Goal: Task Accomplishment & Management: Manage account settings

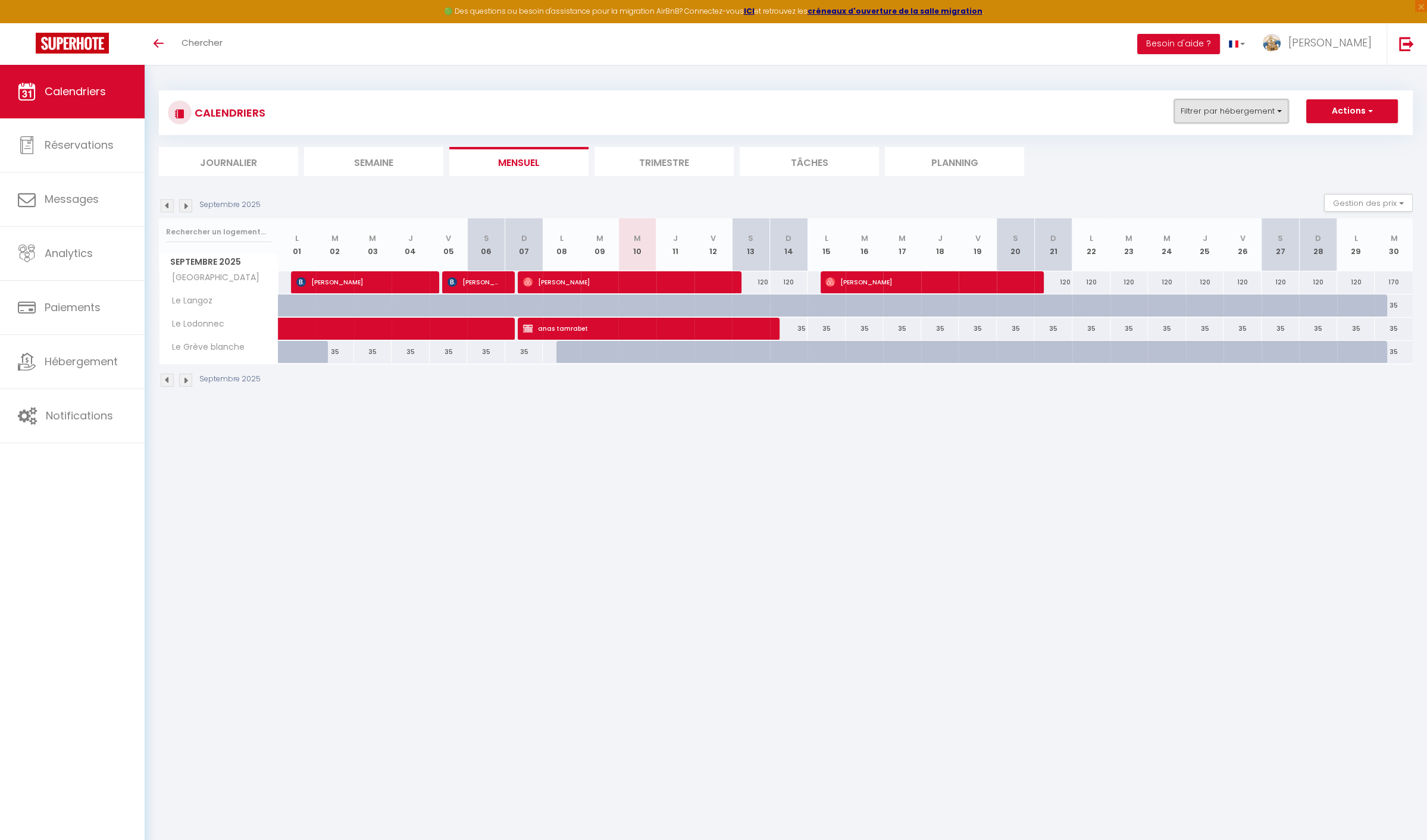
click at [1243, 100] on button "Filtrer par hébergement" at bounding box center [1231, 111] width 114 height 24
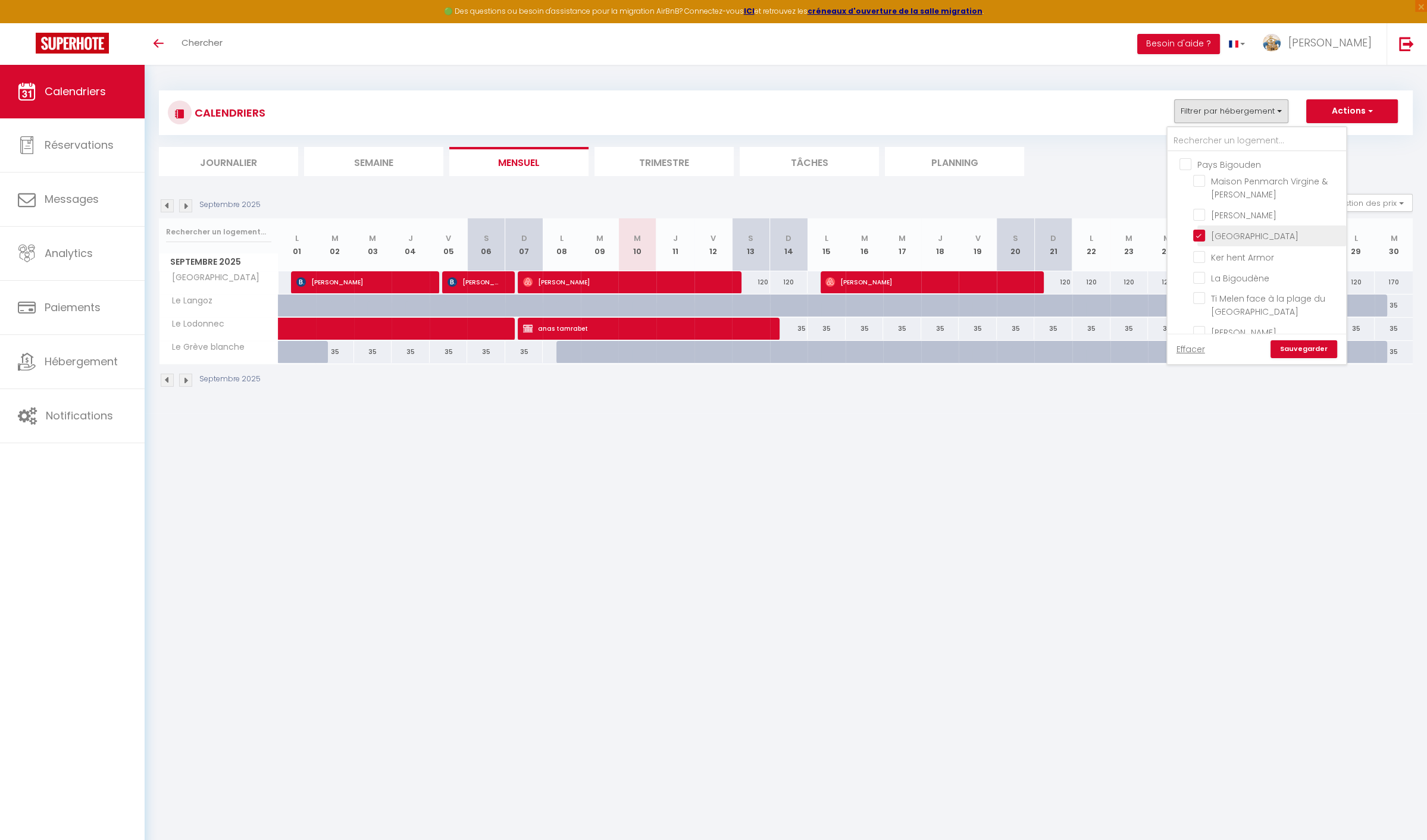
click at [1231, 232] on input "[GEOGRAPHIC_DATA]" at bounding box center [1267, 234] width 149 height 12
checkbox input "false"
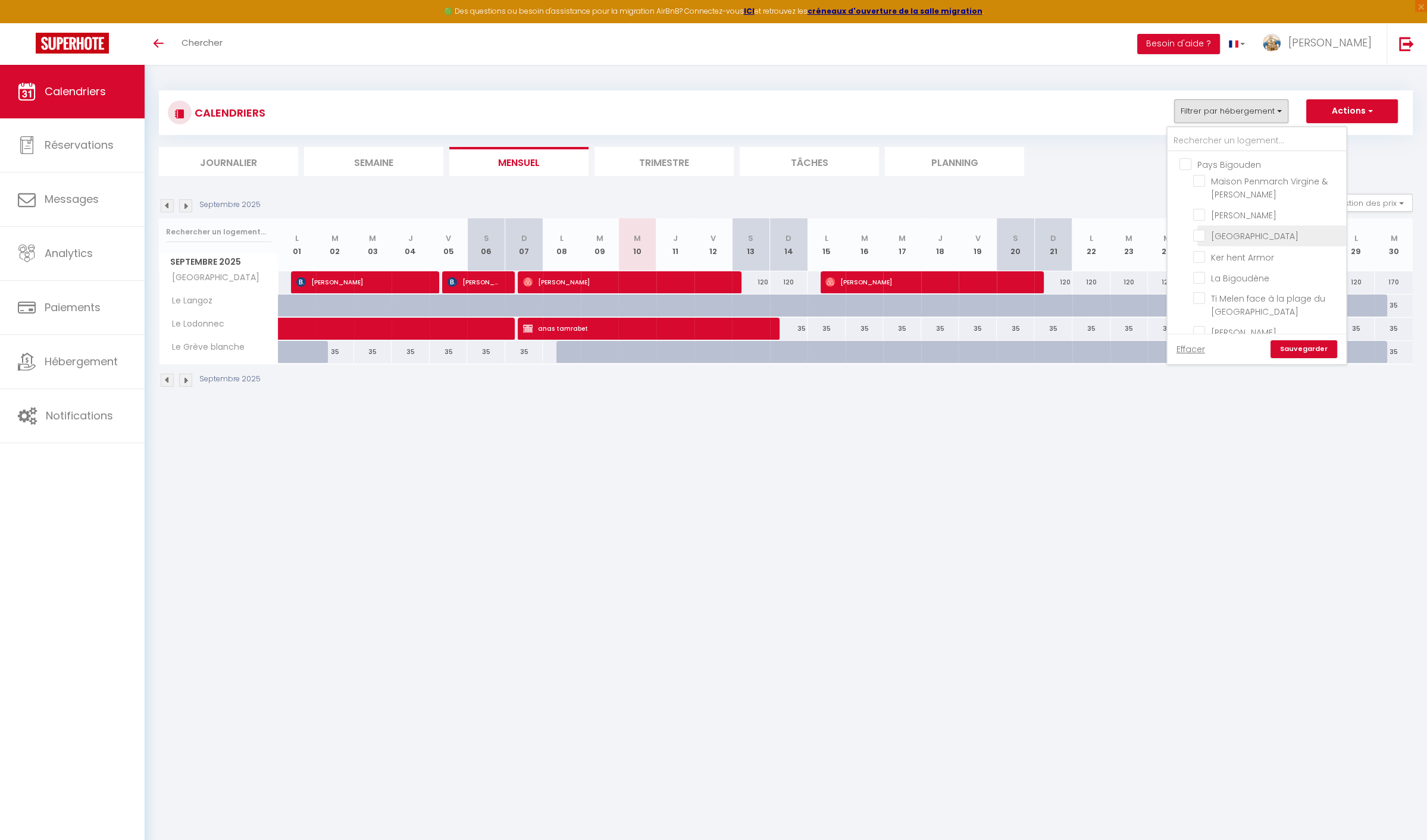
checkbox input "false"
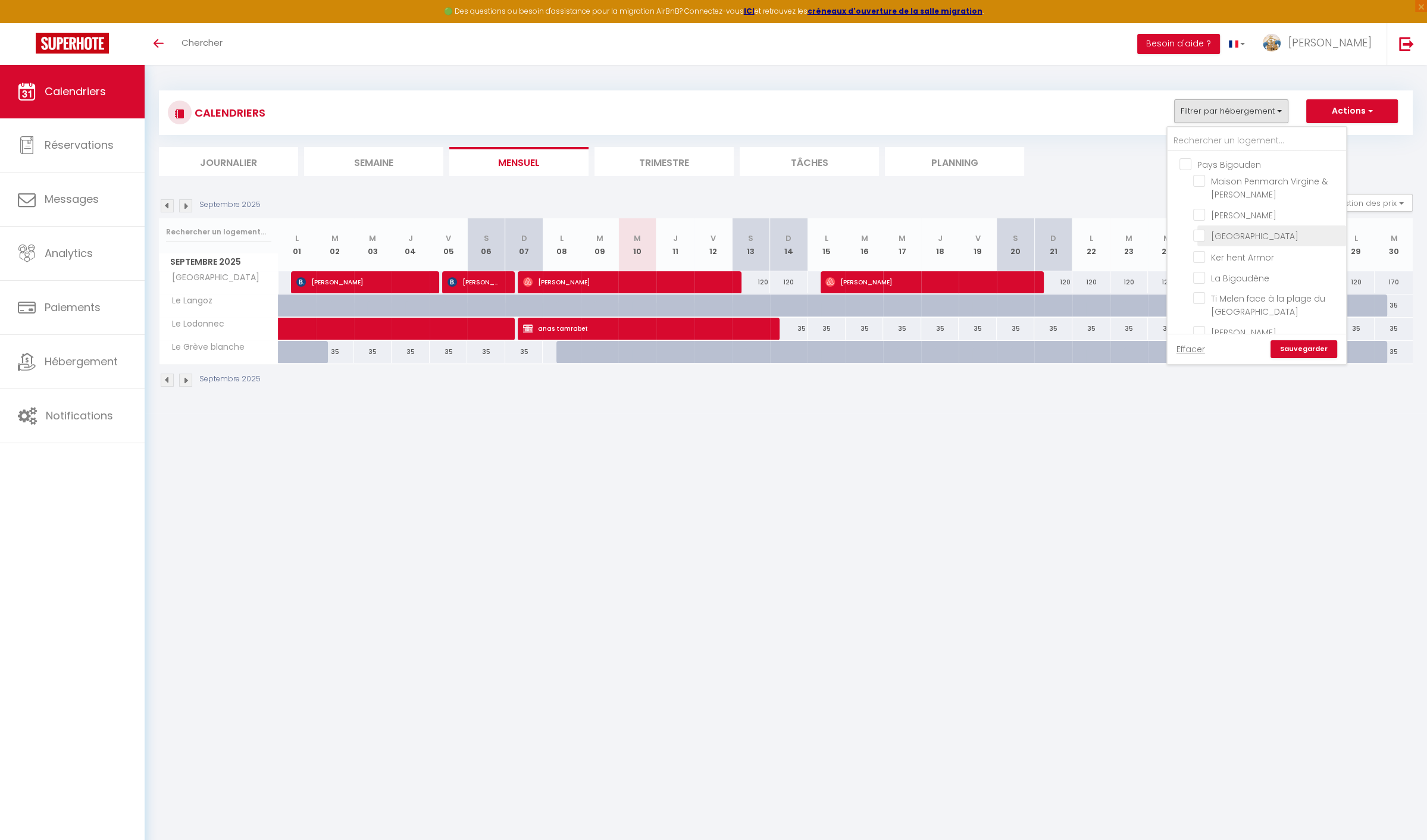
checkbox input "false"
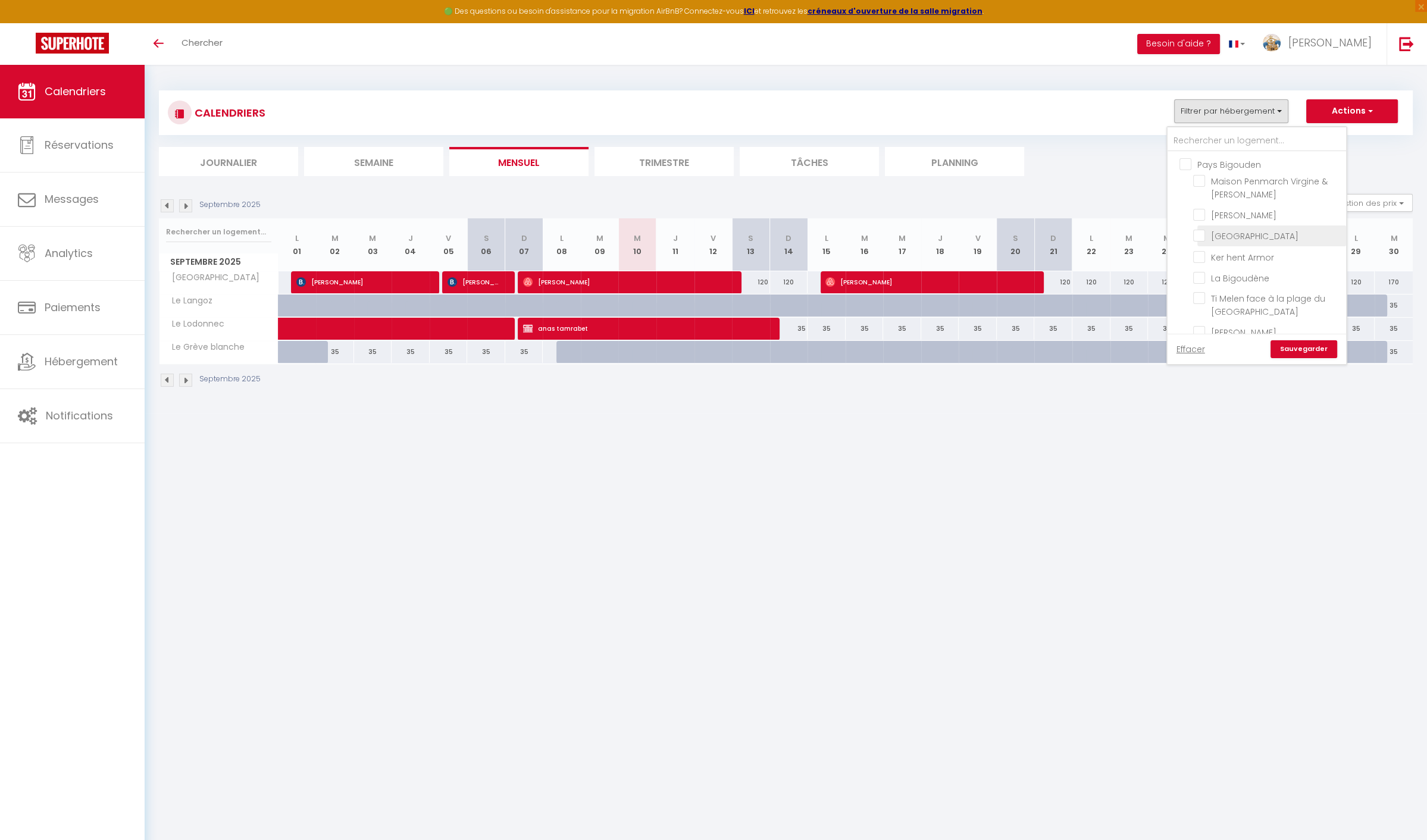
checkbox input "false"
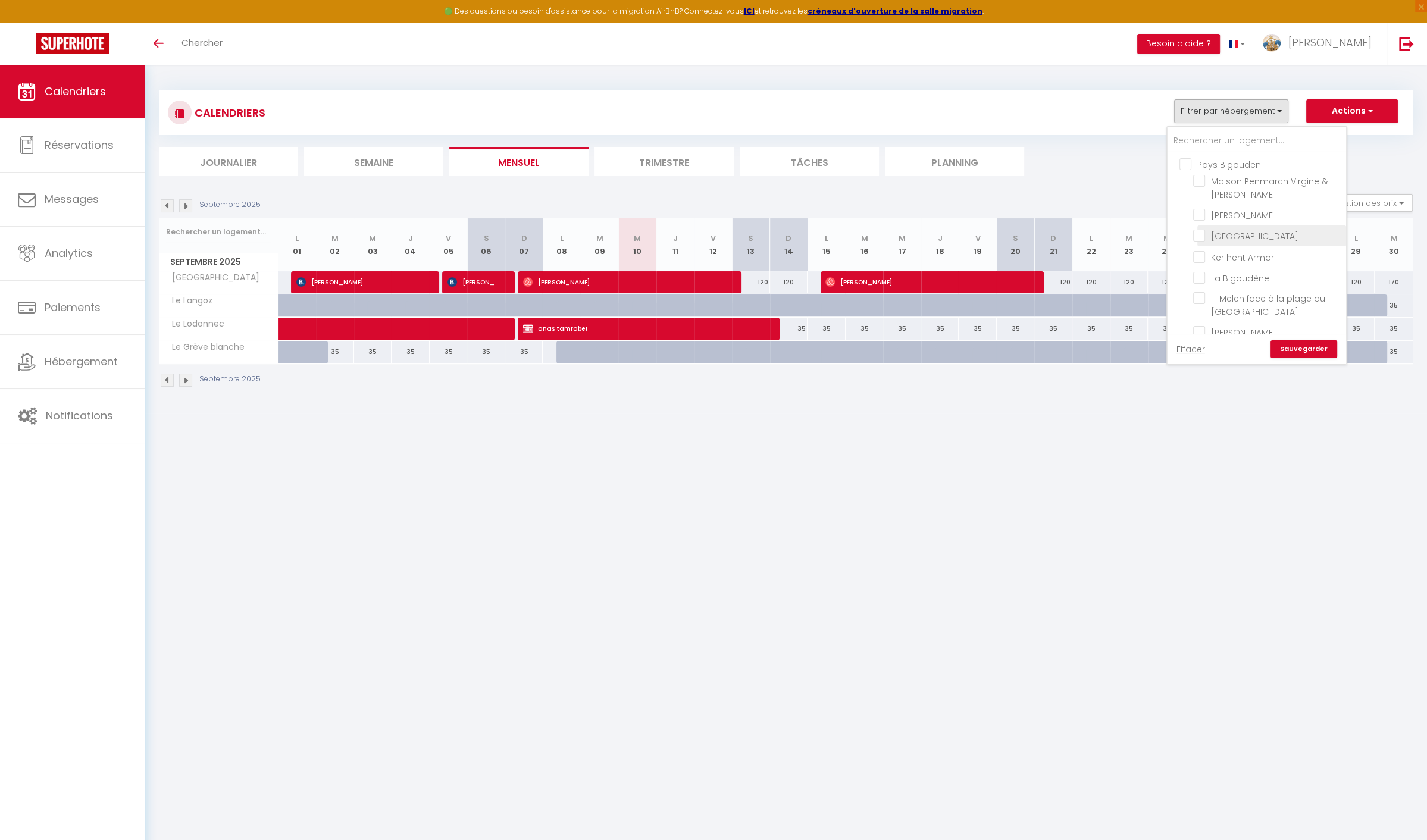
checkbox input "false"
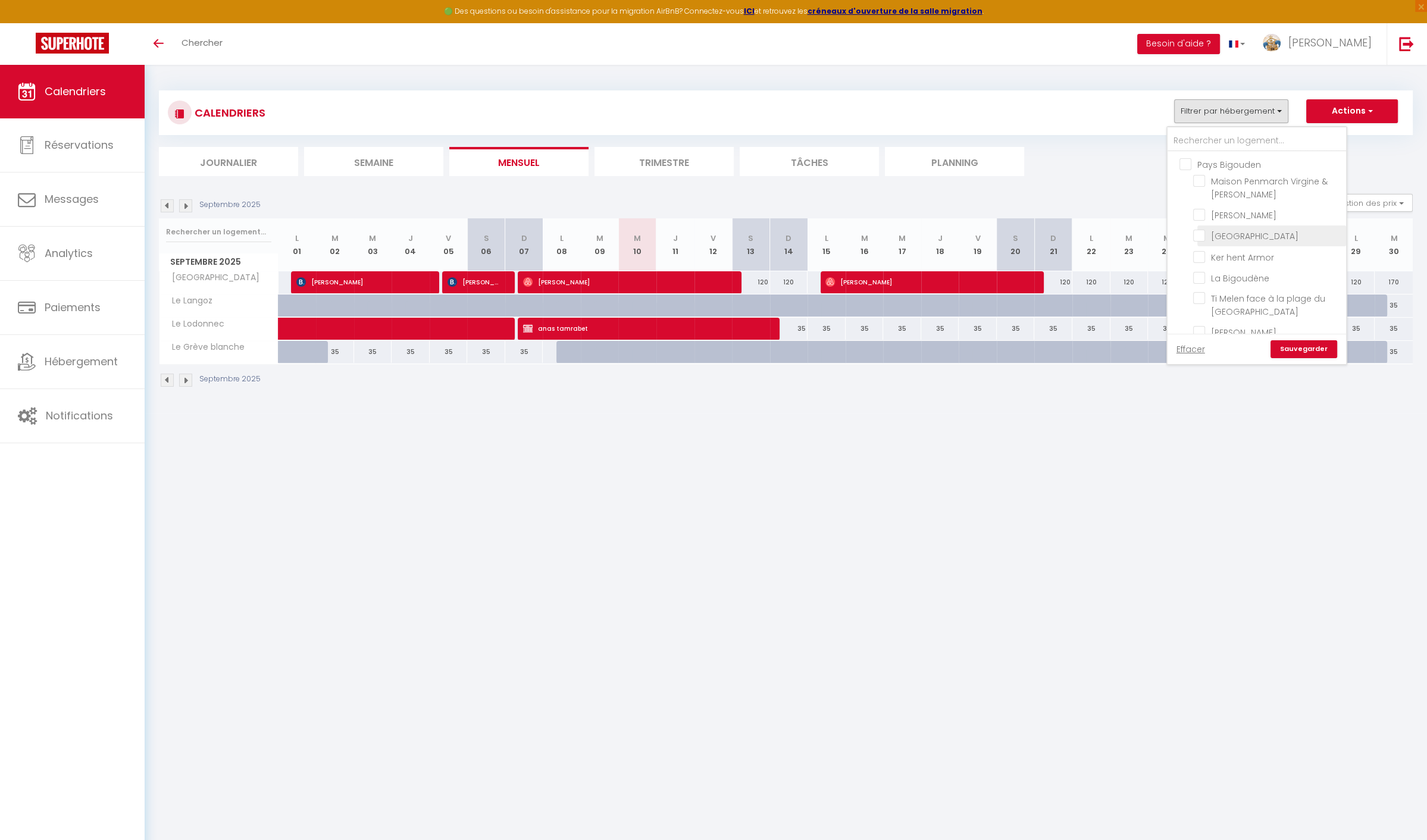
checkbox input "false"
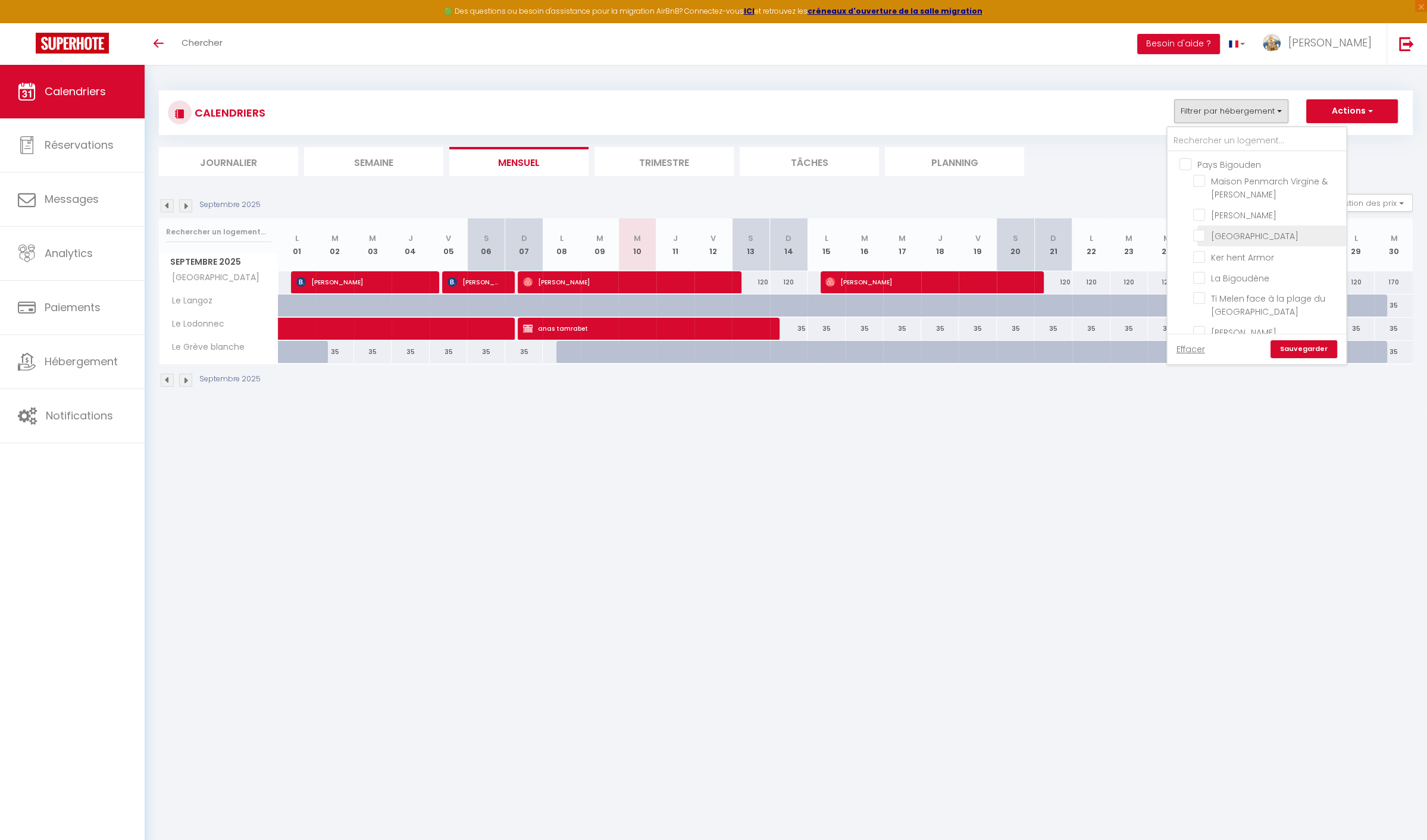
checkbox input "false"
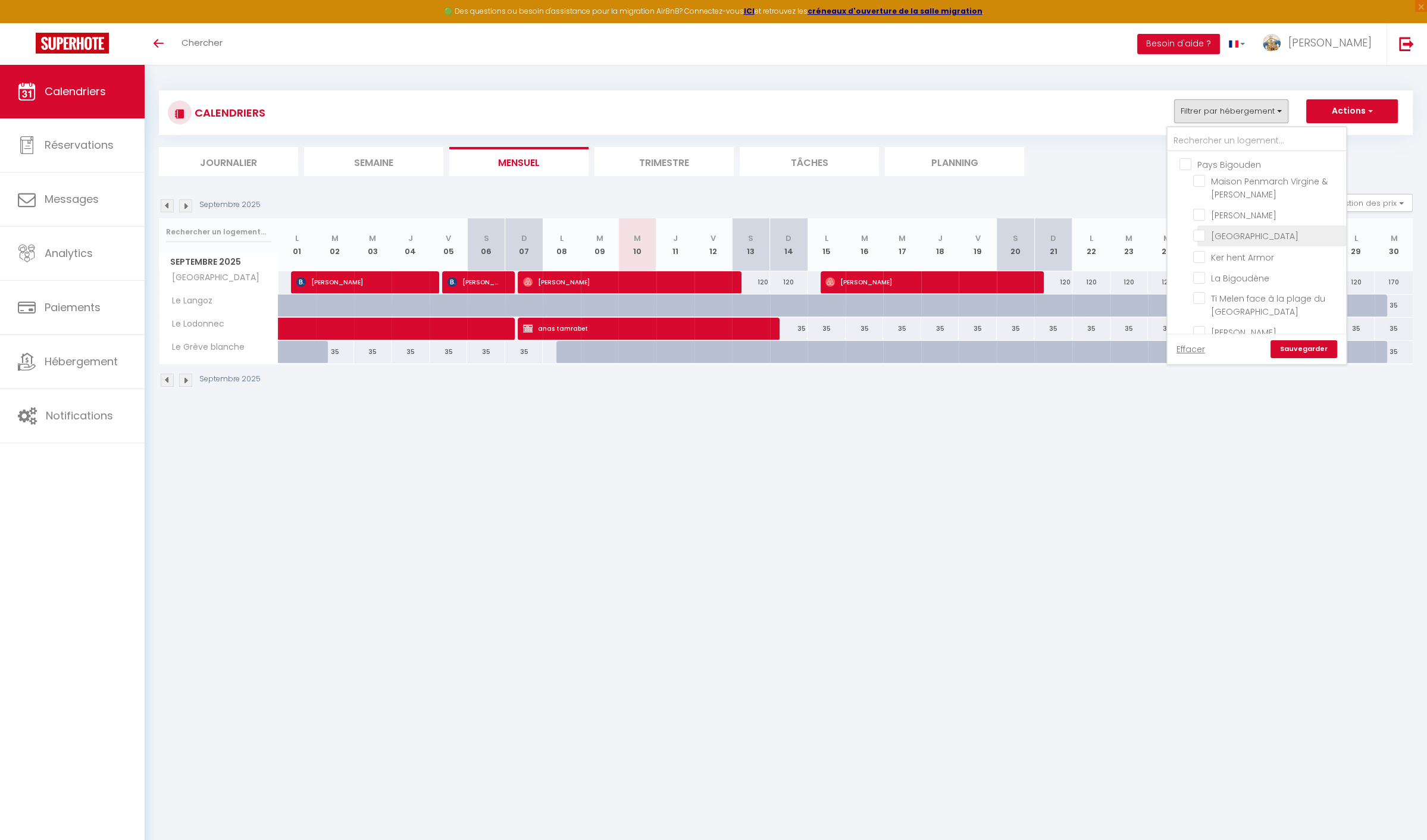
checkbox input "false"
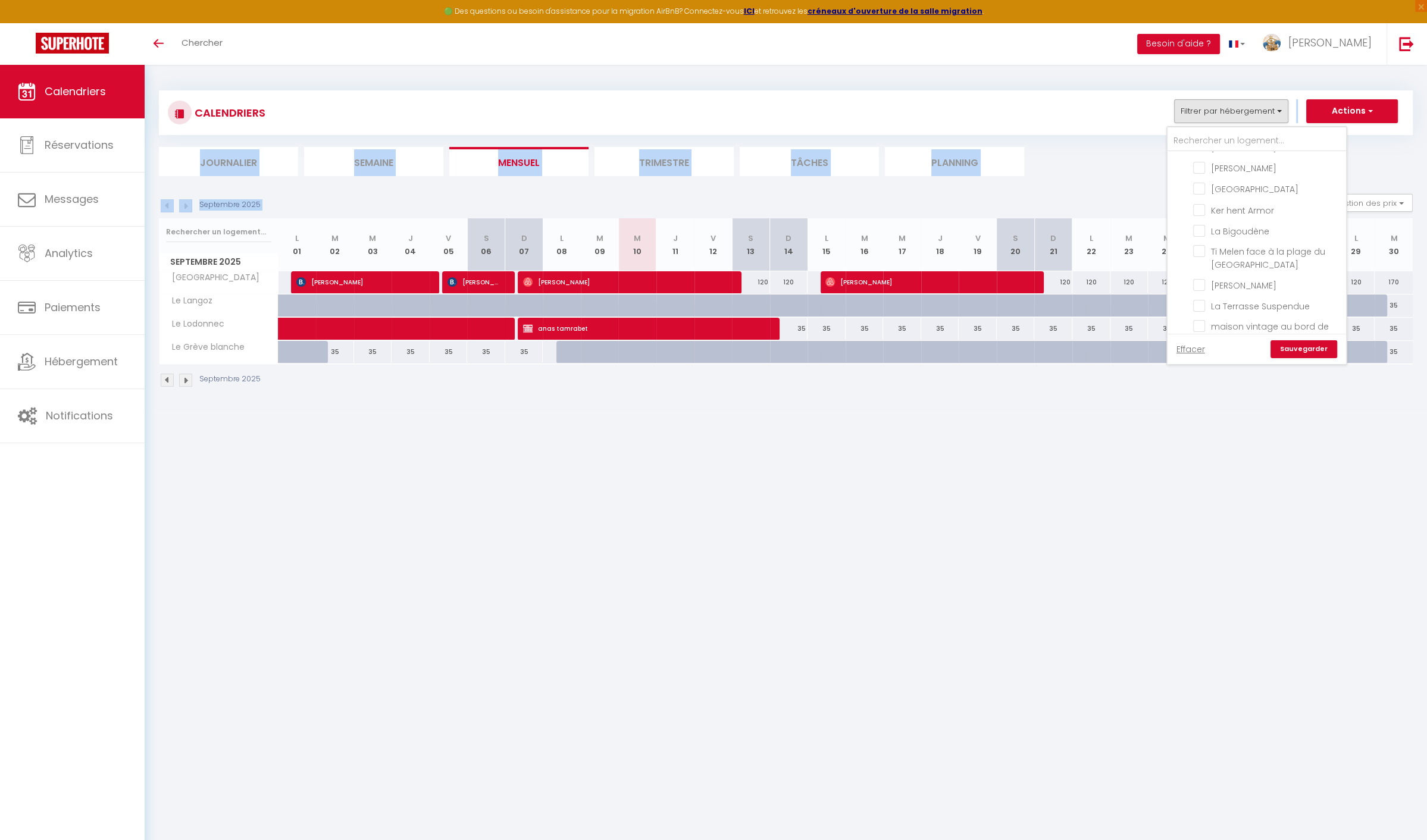
click at [1352, 183] on div "CALENDRIERS Filtrer par hébergement [GEOGRAPHIC_DATA] Maison Penmarch Virgine &…" at bounding box center [786, 240] width 1254 height 320
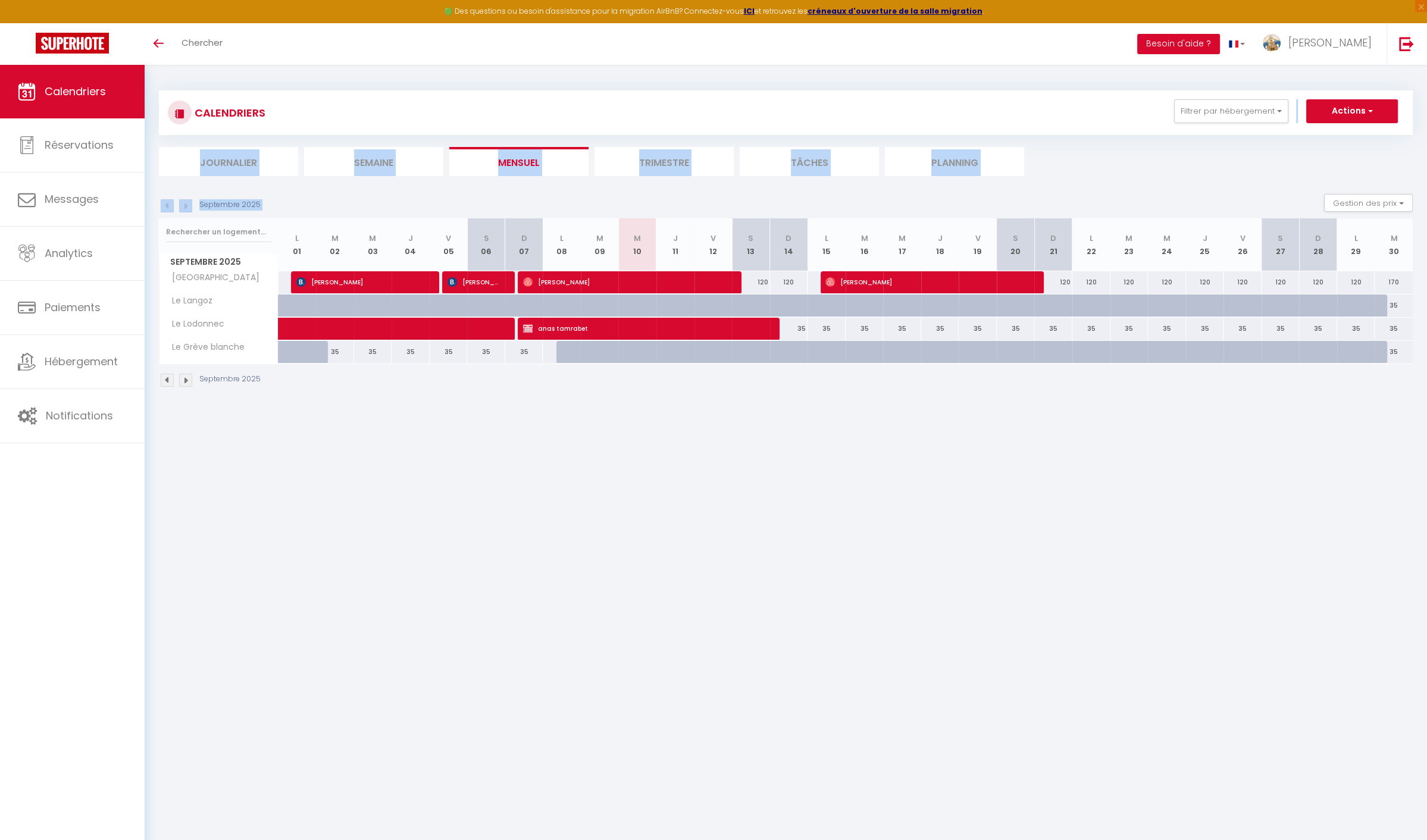
scroll to position [0, 0]
click at [1249, 110] on button "Filtrer par hébergement" at bounding box center [1231, 111] width 114 height 24
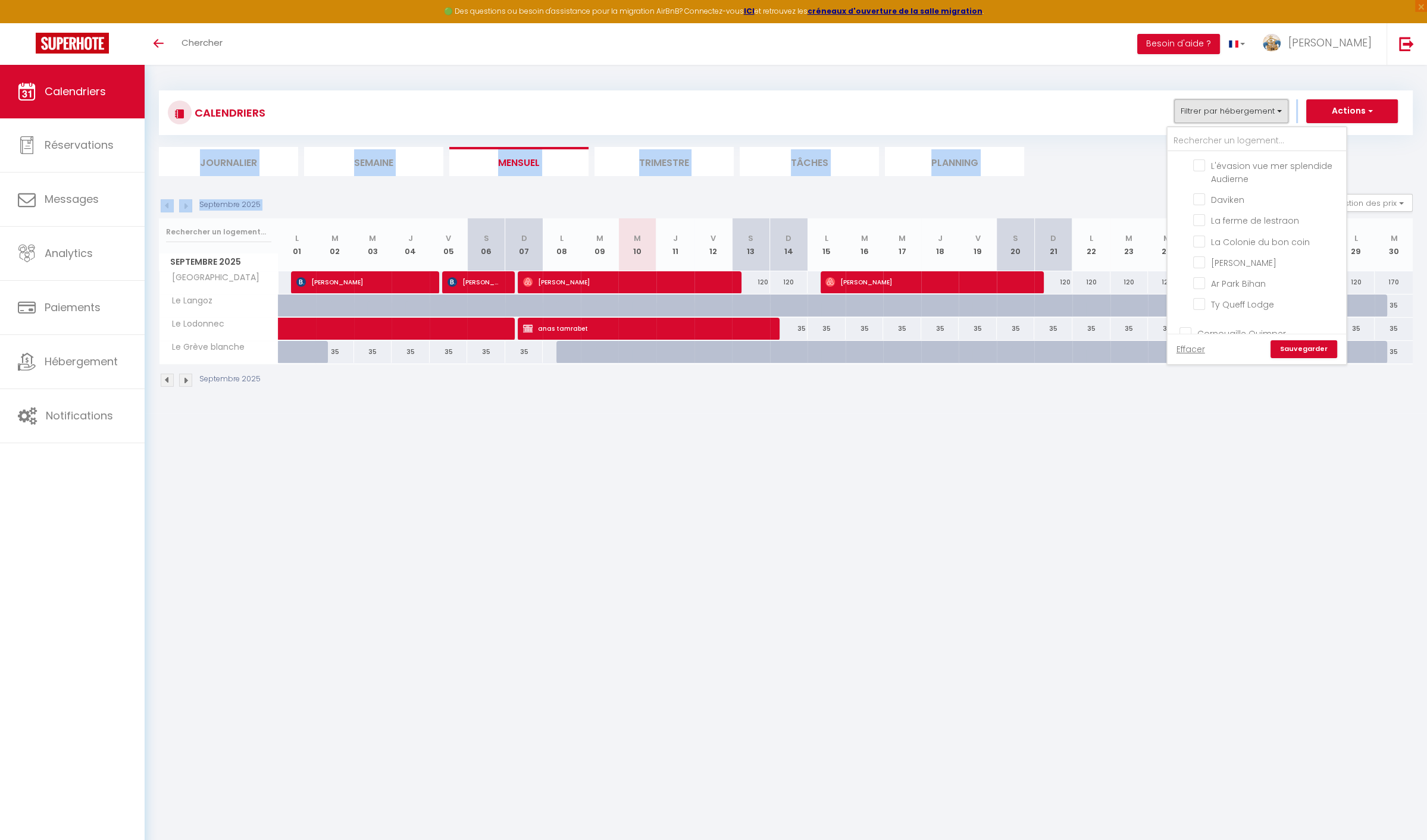
scroll to position [520, 0]
click at [1206, 232] on input "La Colonie du bon coin" at bounding box center [1267, 225] width 149 height 12
checkbox input "true"
checkbox input "false"
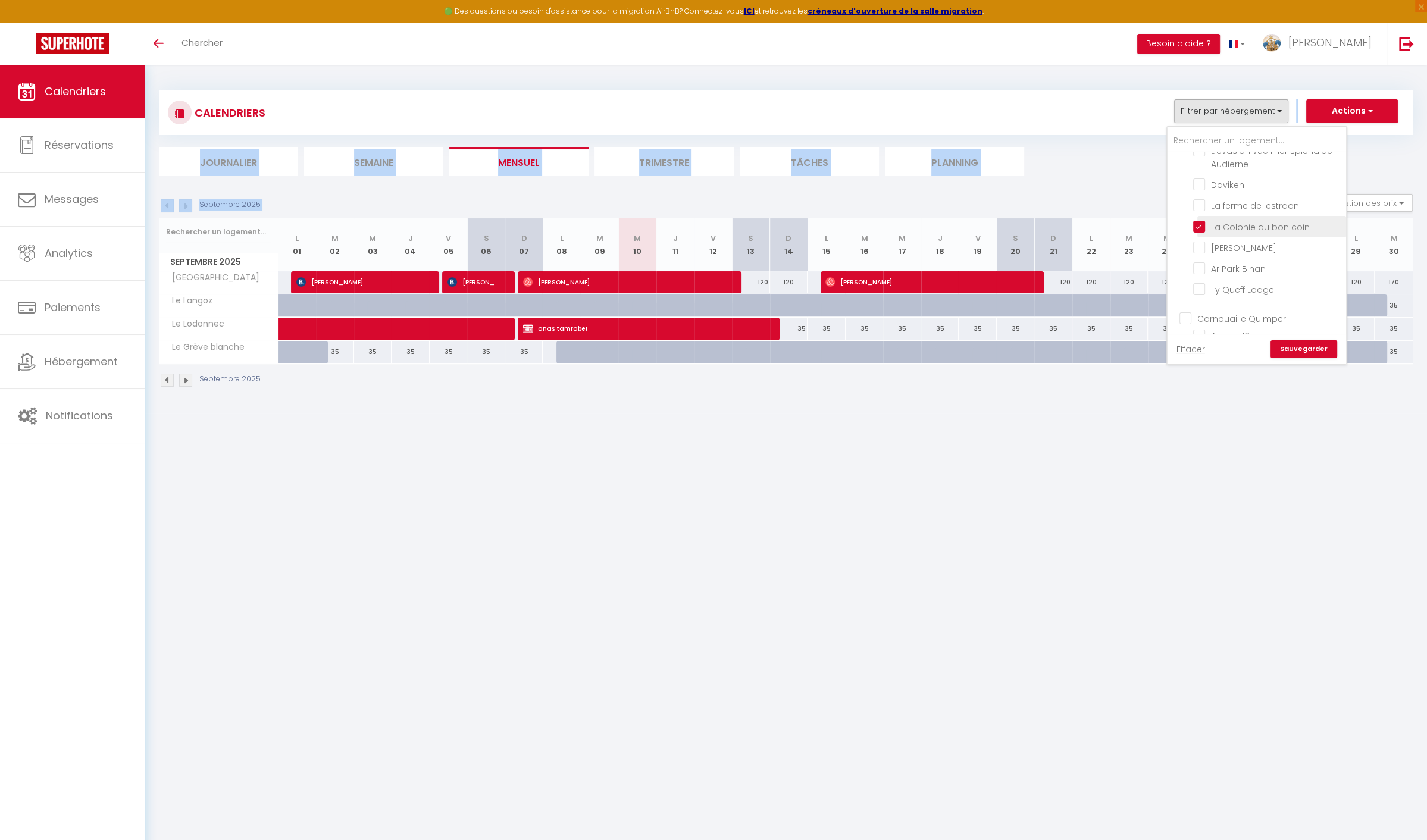
checkbox input "false"
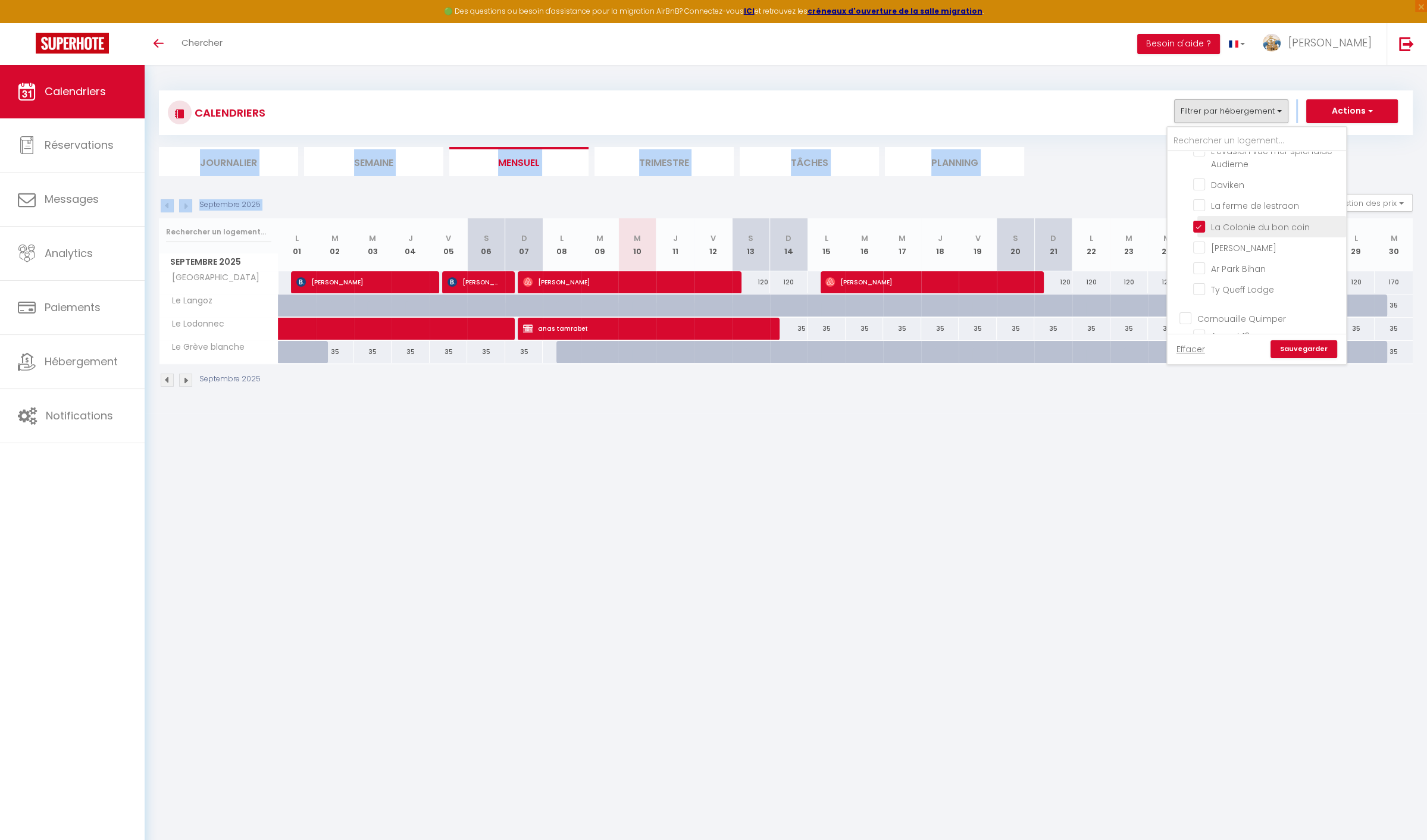
checkbox input "false"
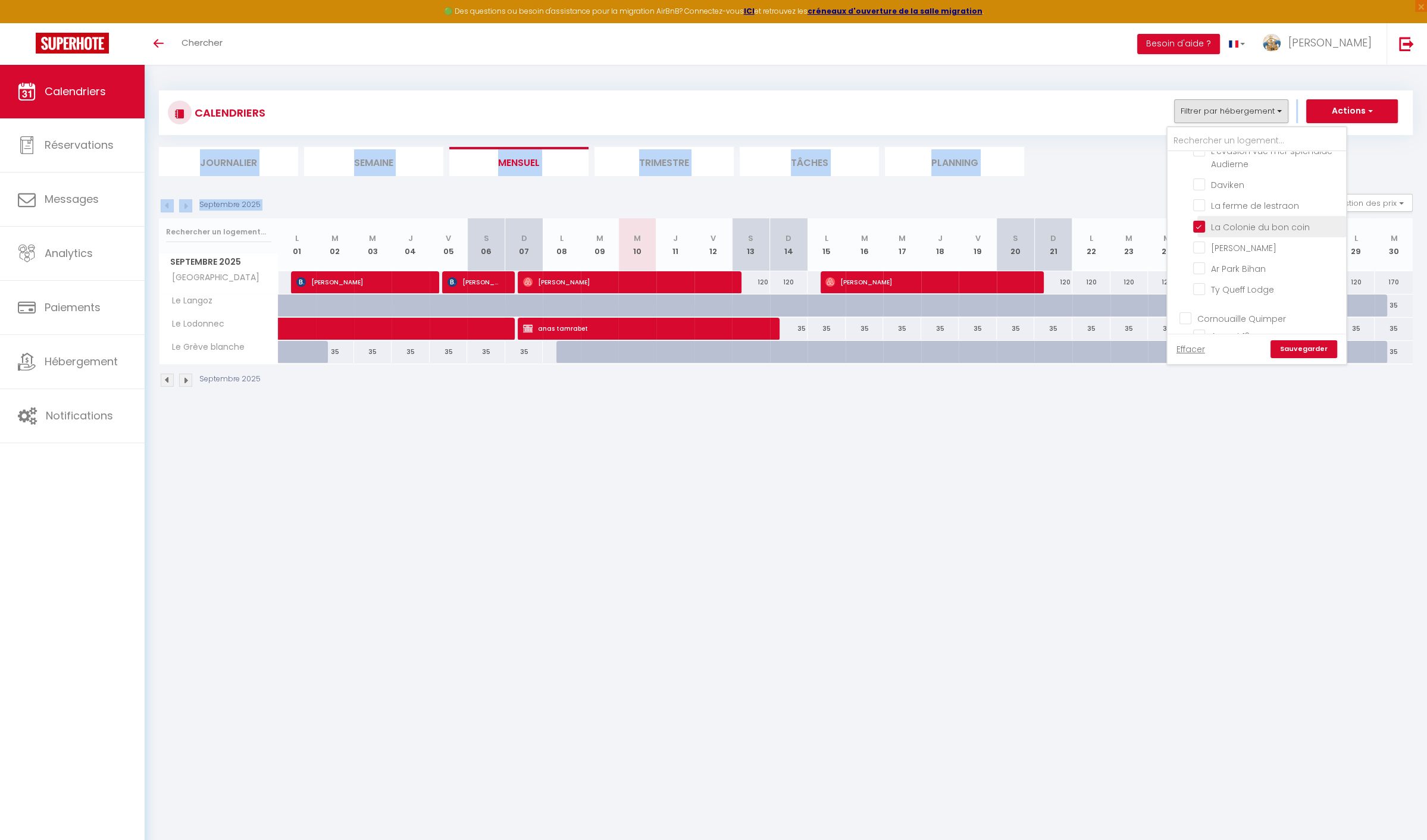
checkbox input "false"
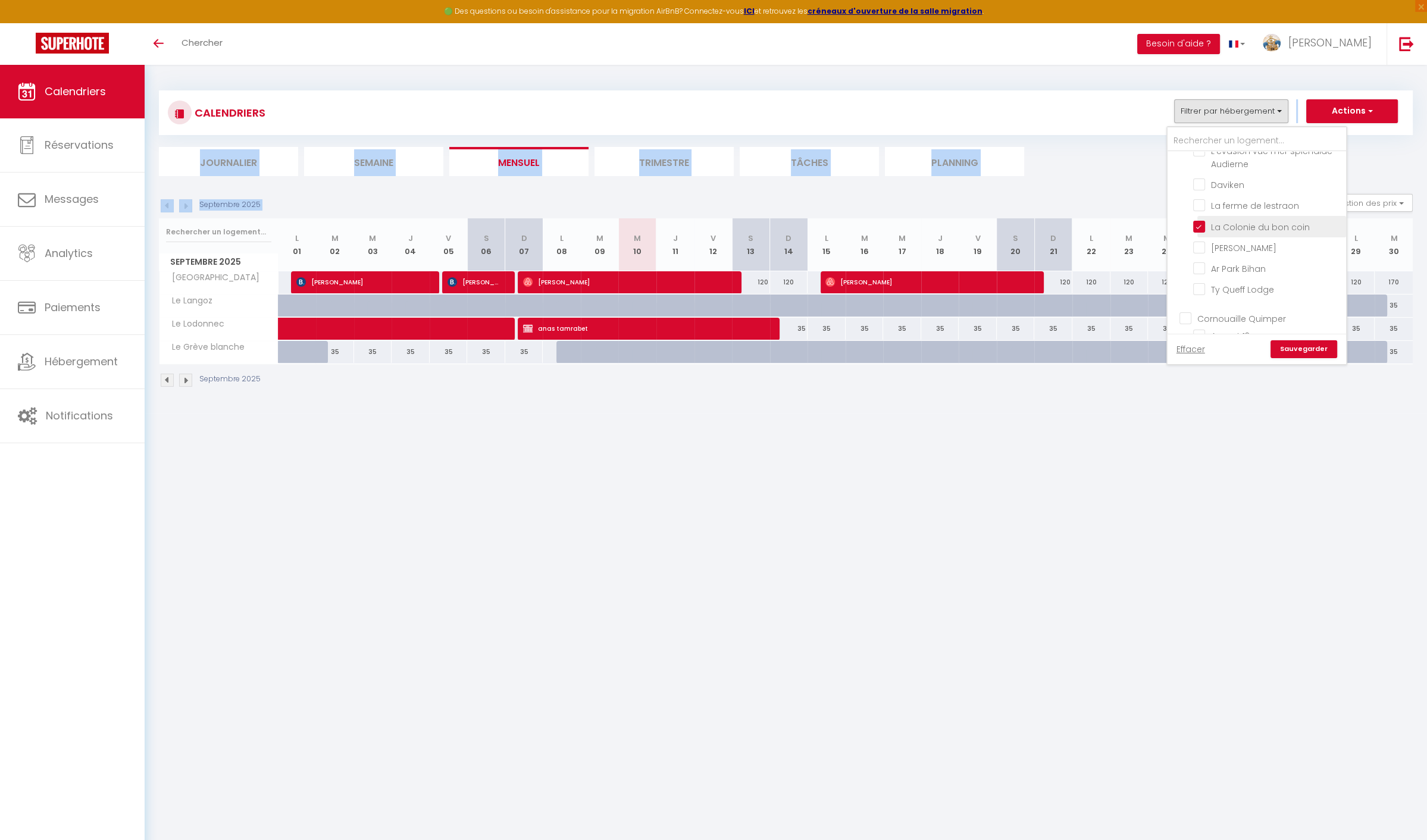
checkbox input "false"
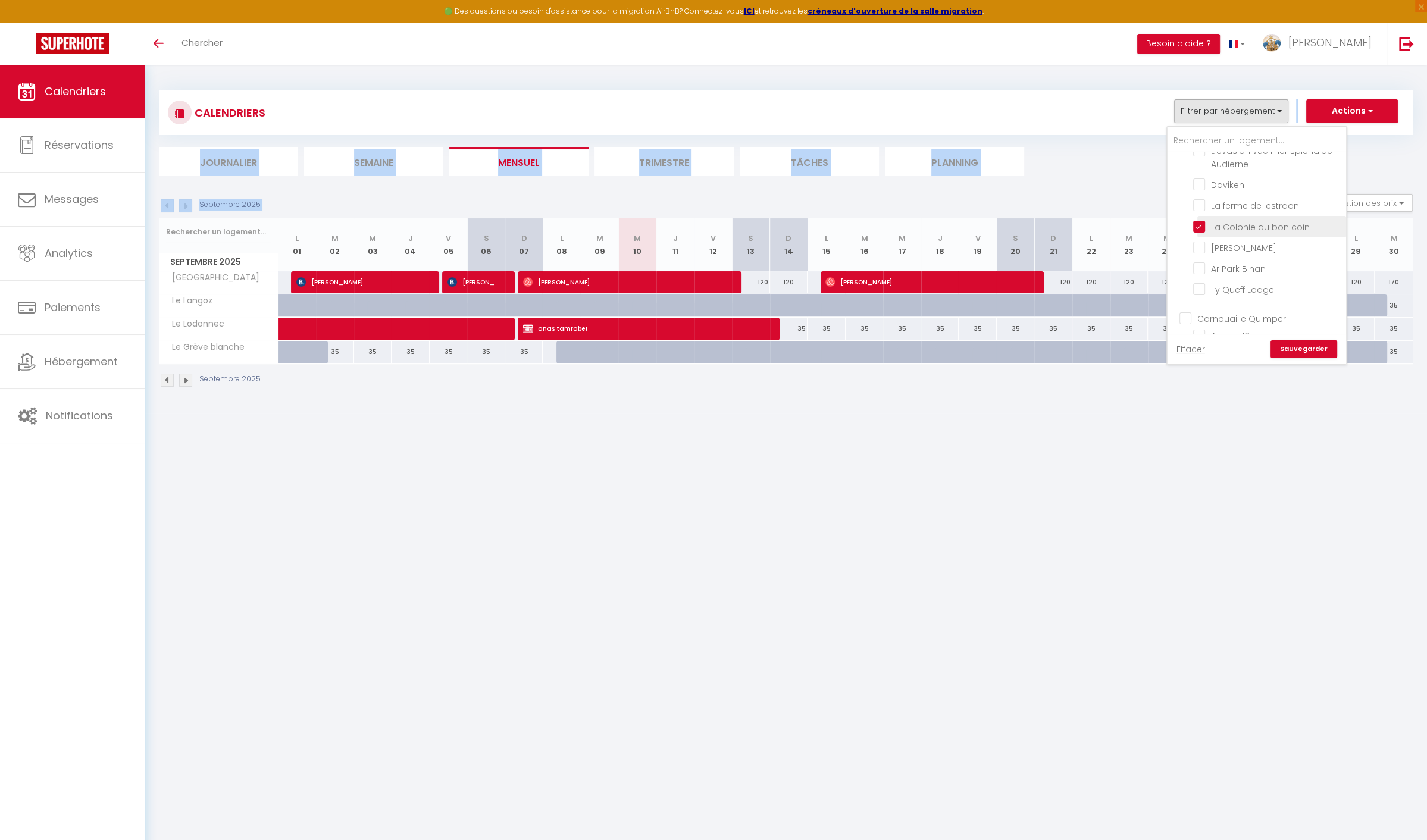
checkbox input "false"
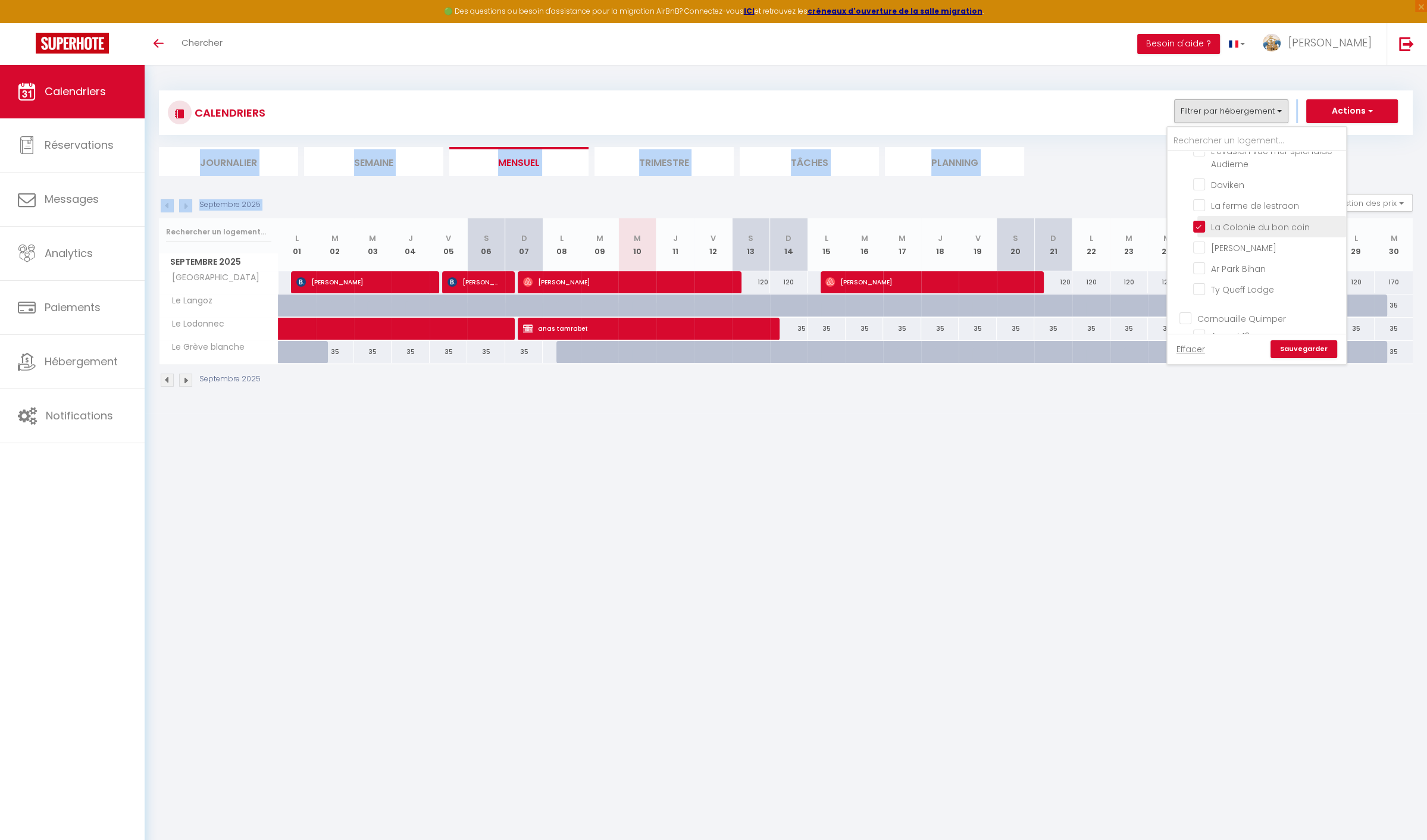
checkbox input "false"
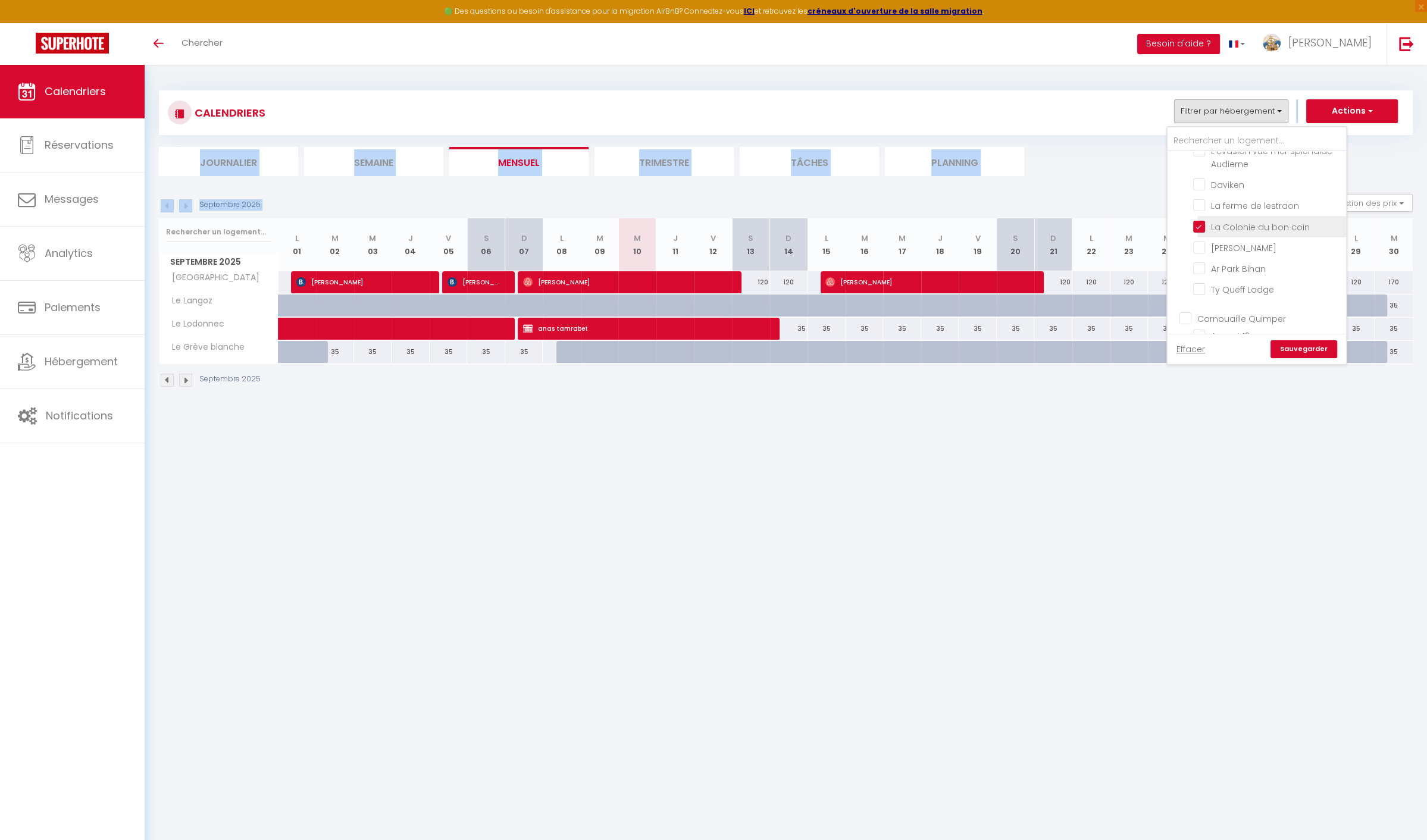
checkbox input "false"
click at [1320, 349] on link "Sauvegarder" at bounding box center [1304, 349] width 67 height 18
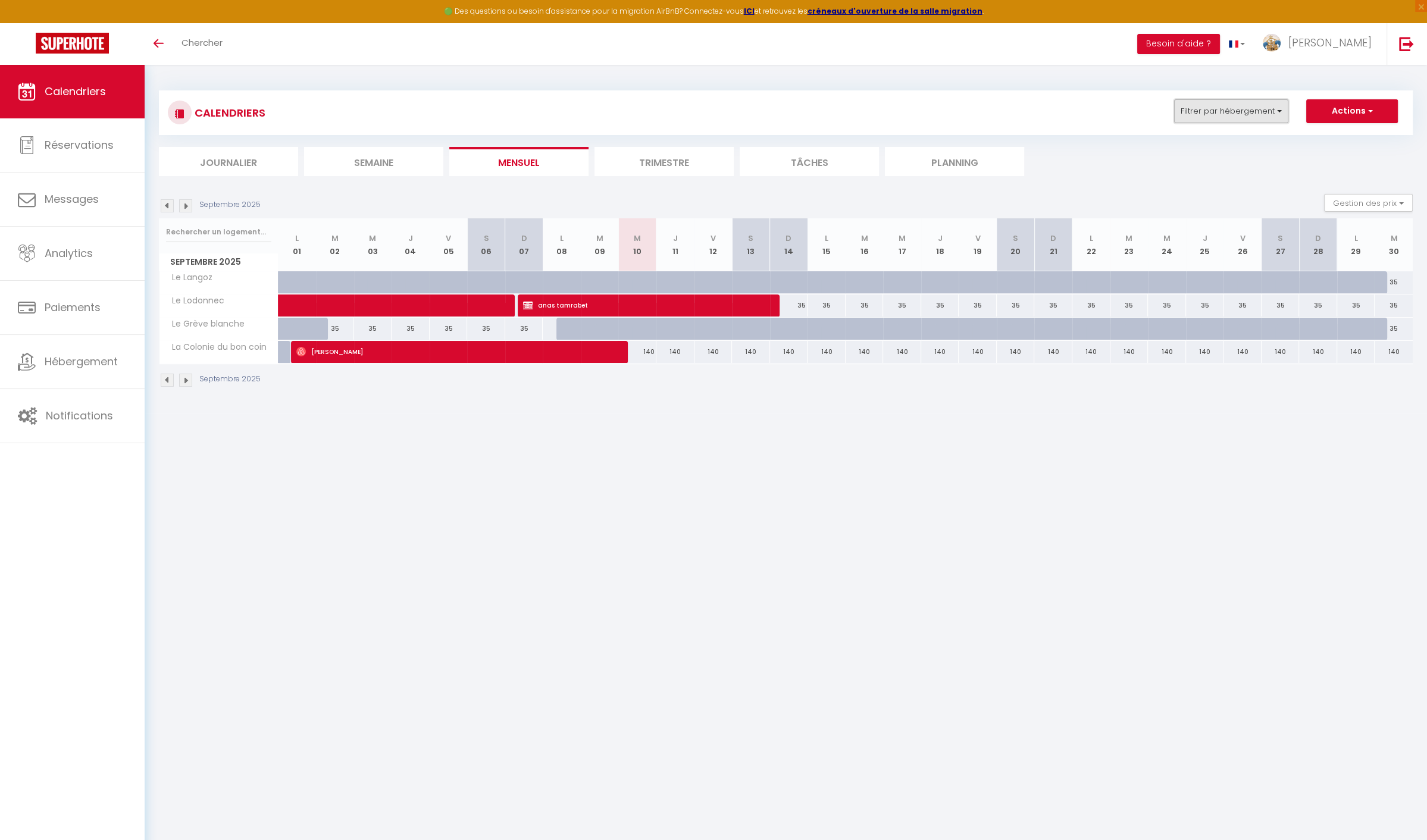
click at [1231, 108] on button "Filtrer par hébergement" at bounding box center [1231, 111] width 114 height 24
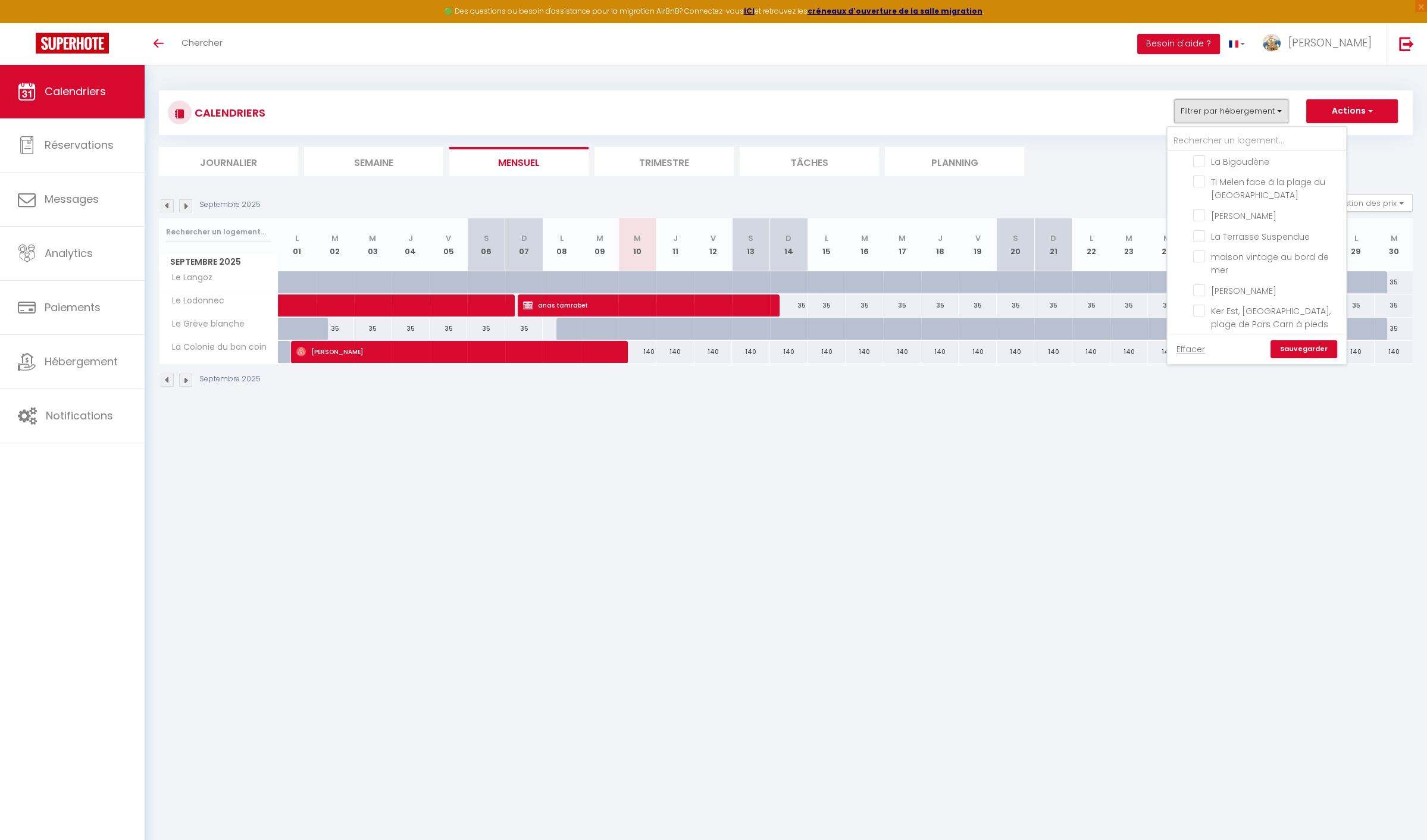
scroll to position [0, 0]
click at [1212, 216] on input "[PERSON_NAME]" at bounding box center [1267, 214] width 149 height 12
checkbox input "true"
checkbox input "false"
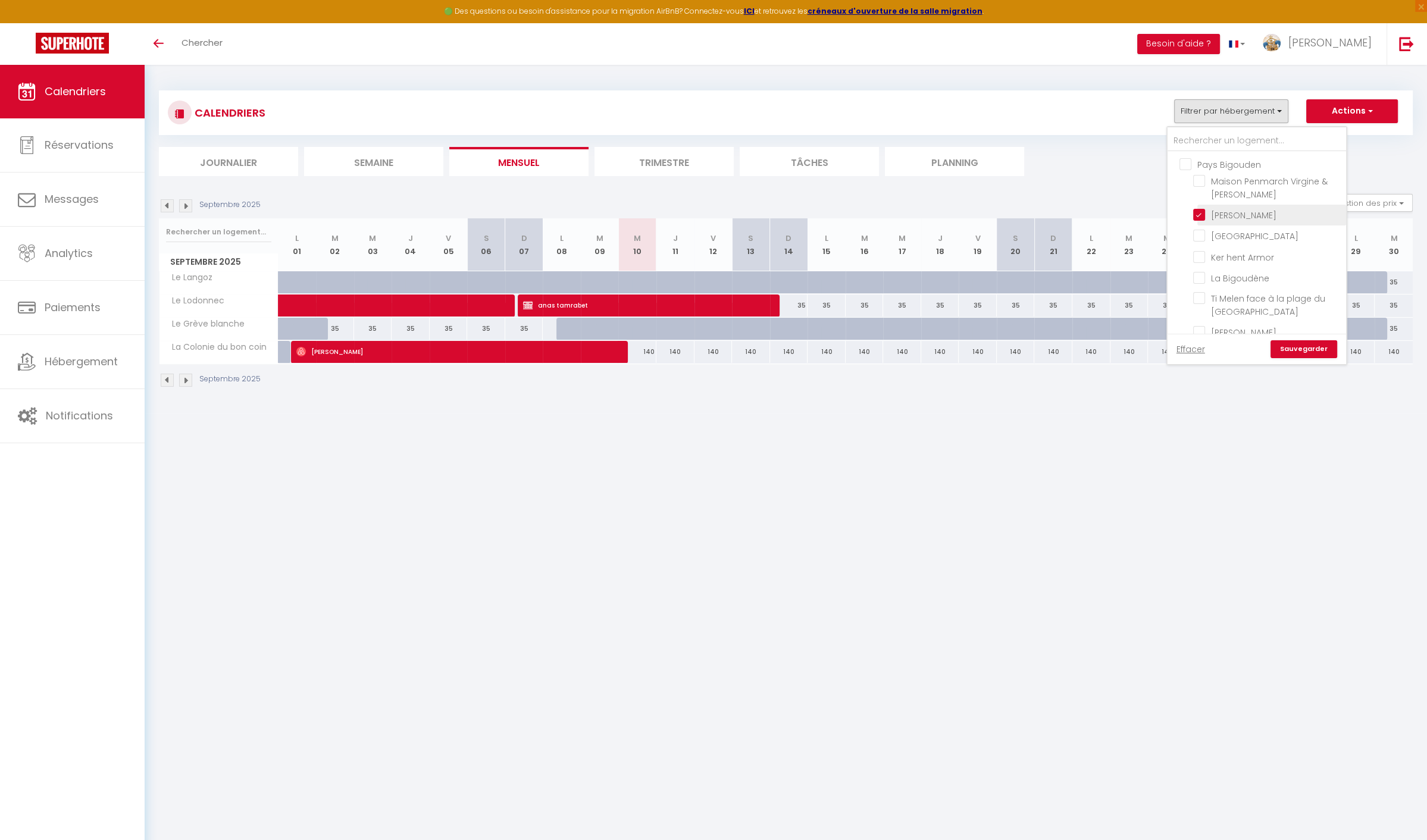
checkbox input "false"
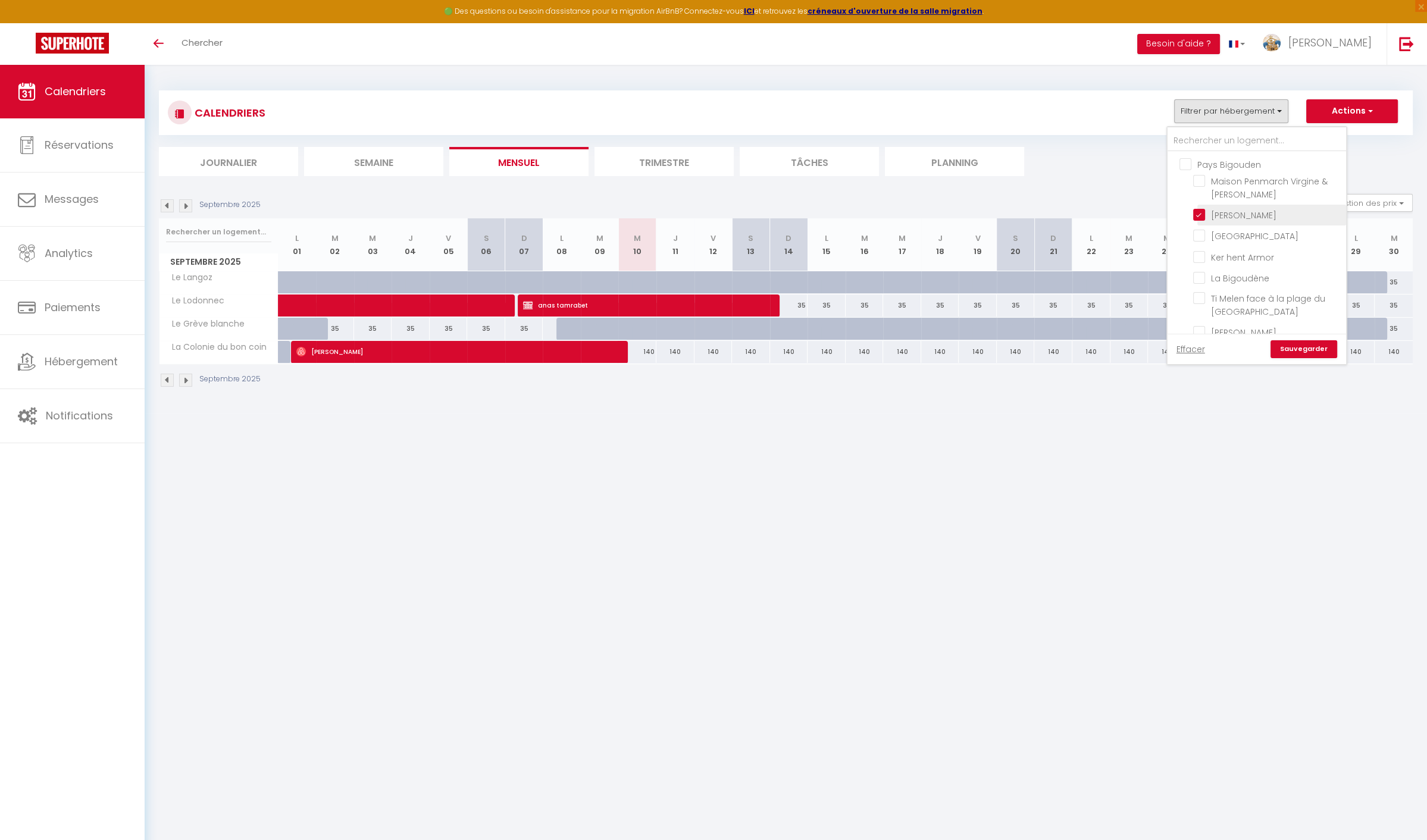
checkbox input "false"
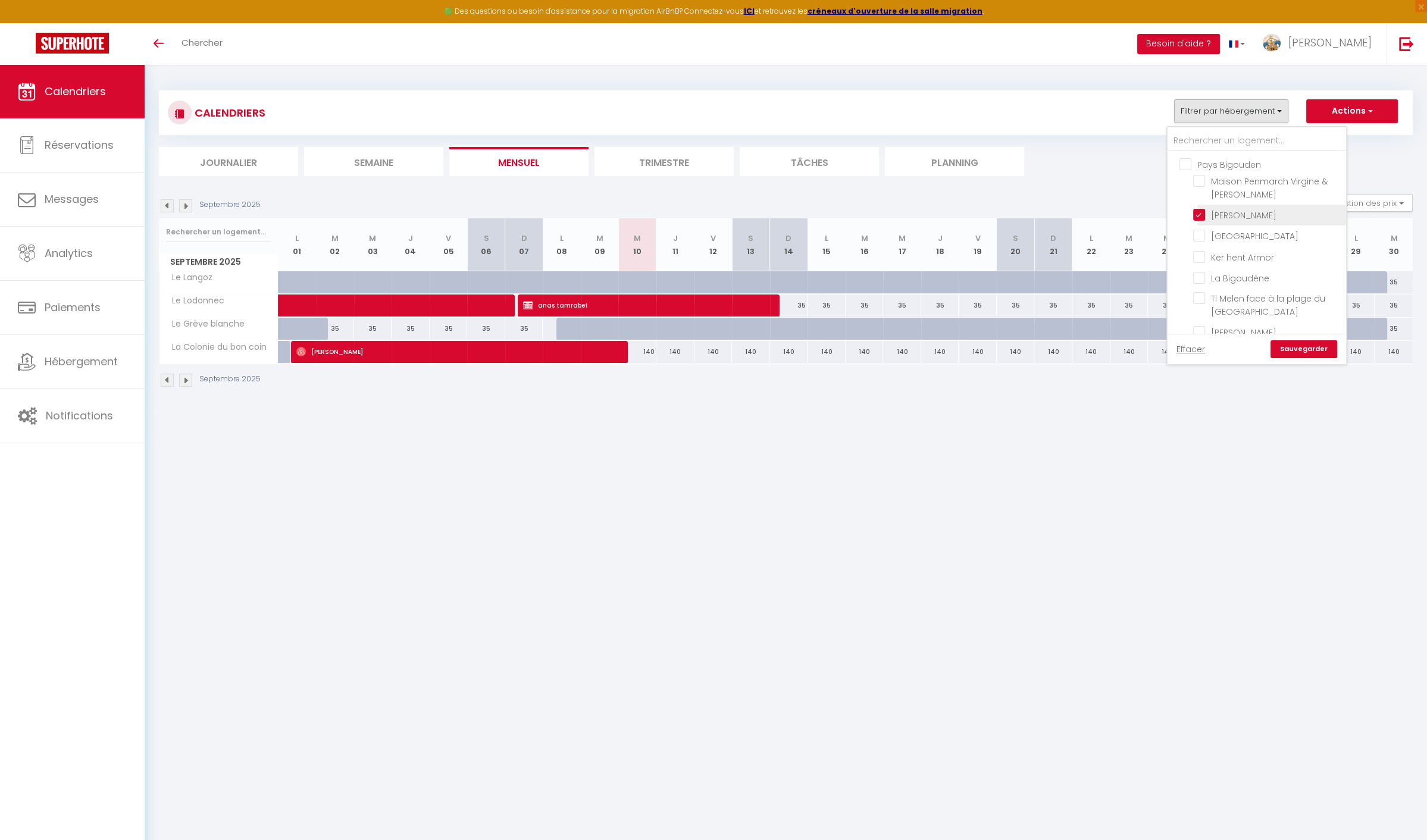
checkbox input "false"
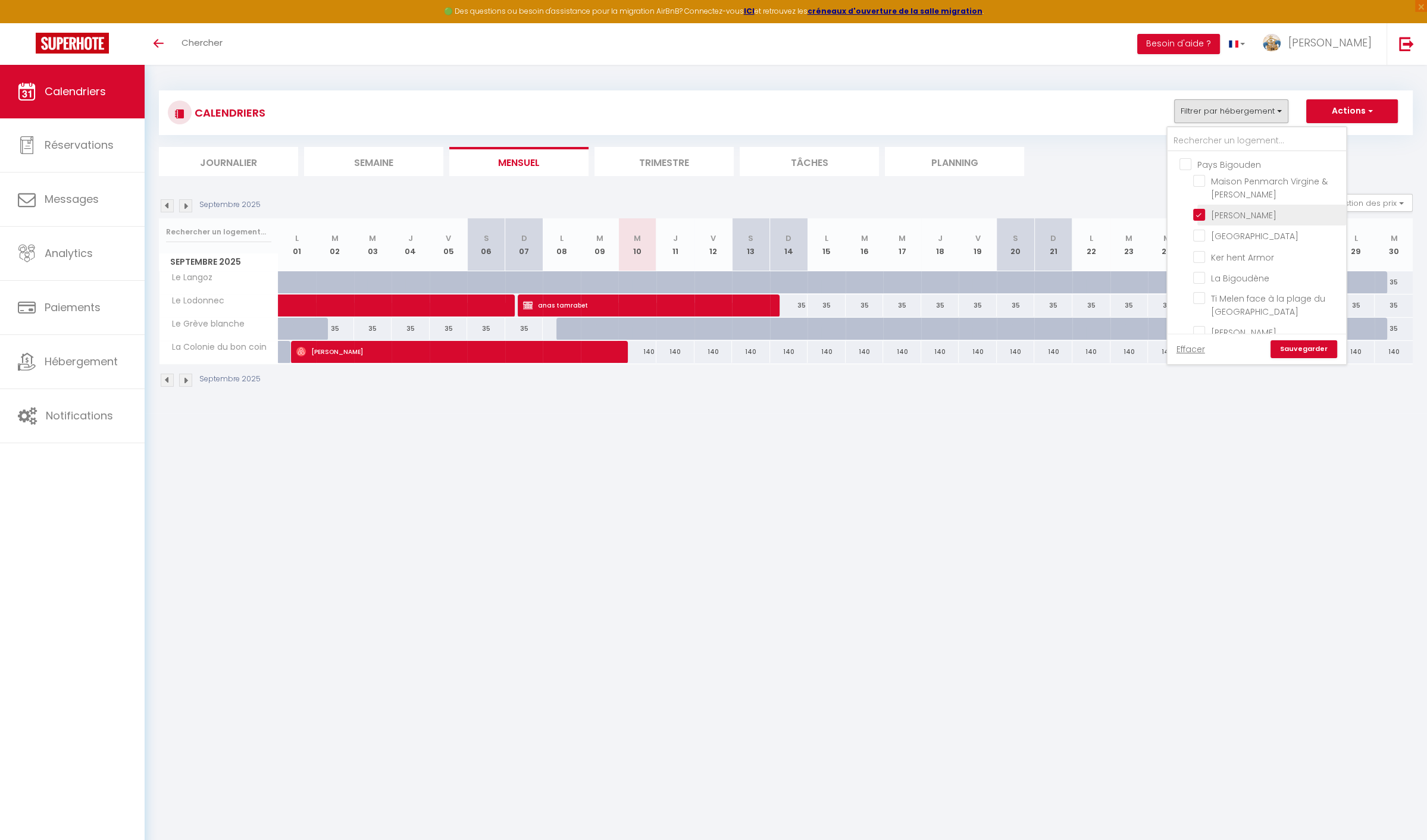
checkbox input "false"
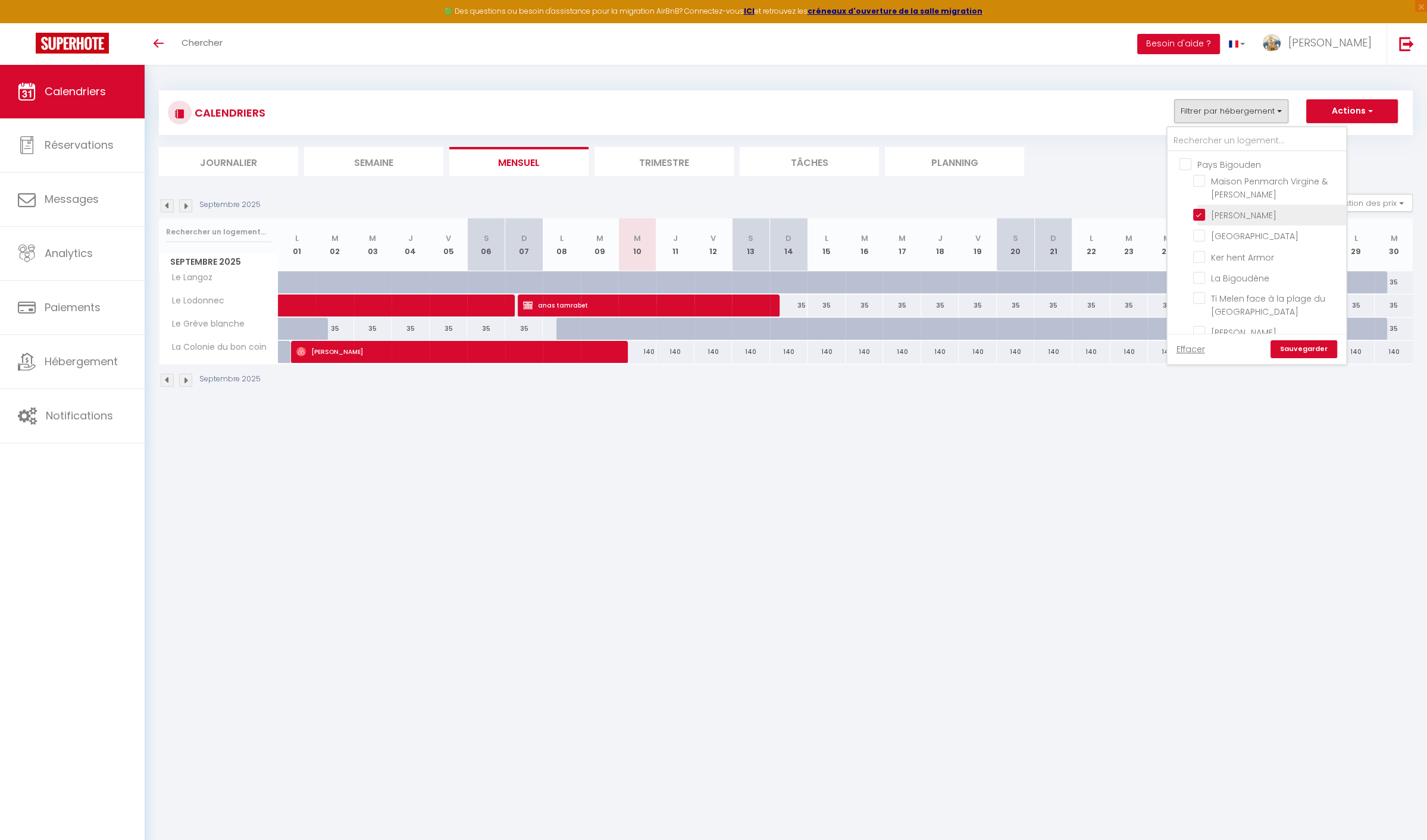
checkbox input "false"
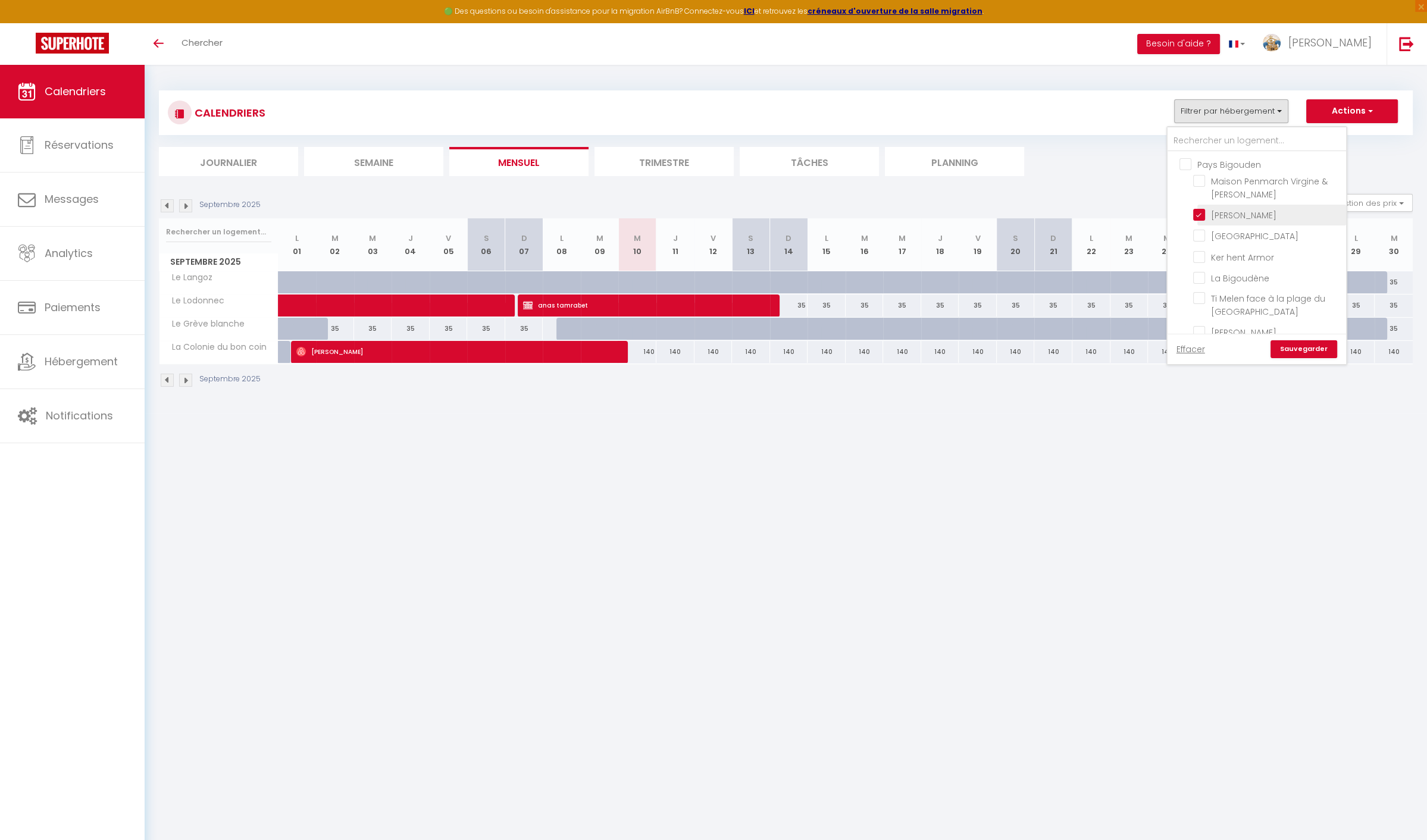
checkbox input "false"
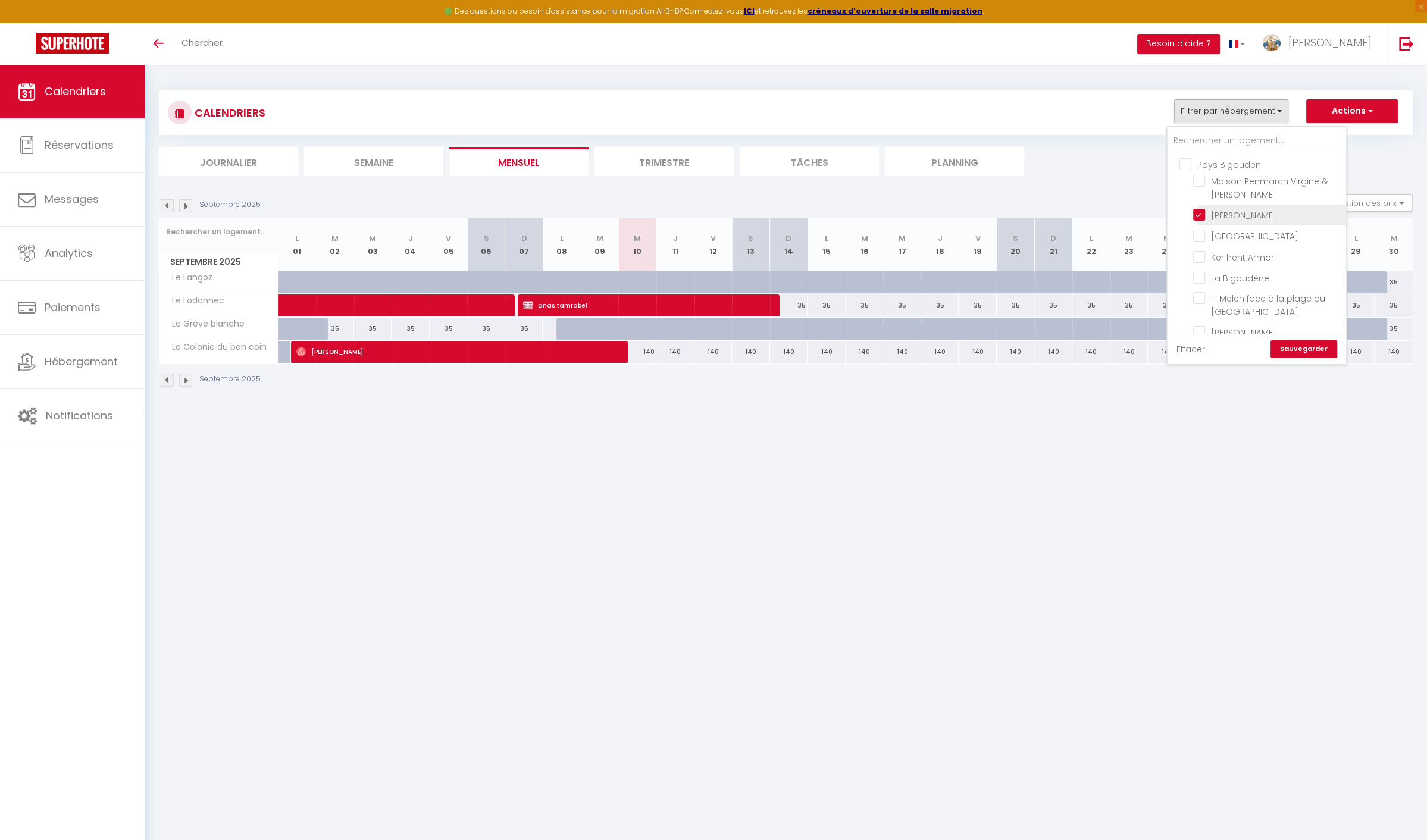
checkbox input "false"
click at [1303, 351] on link "Sauvegarder" at bounding box center [1304, 349] width 67 height 18
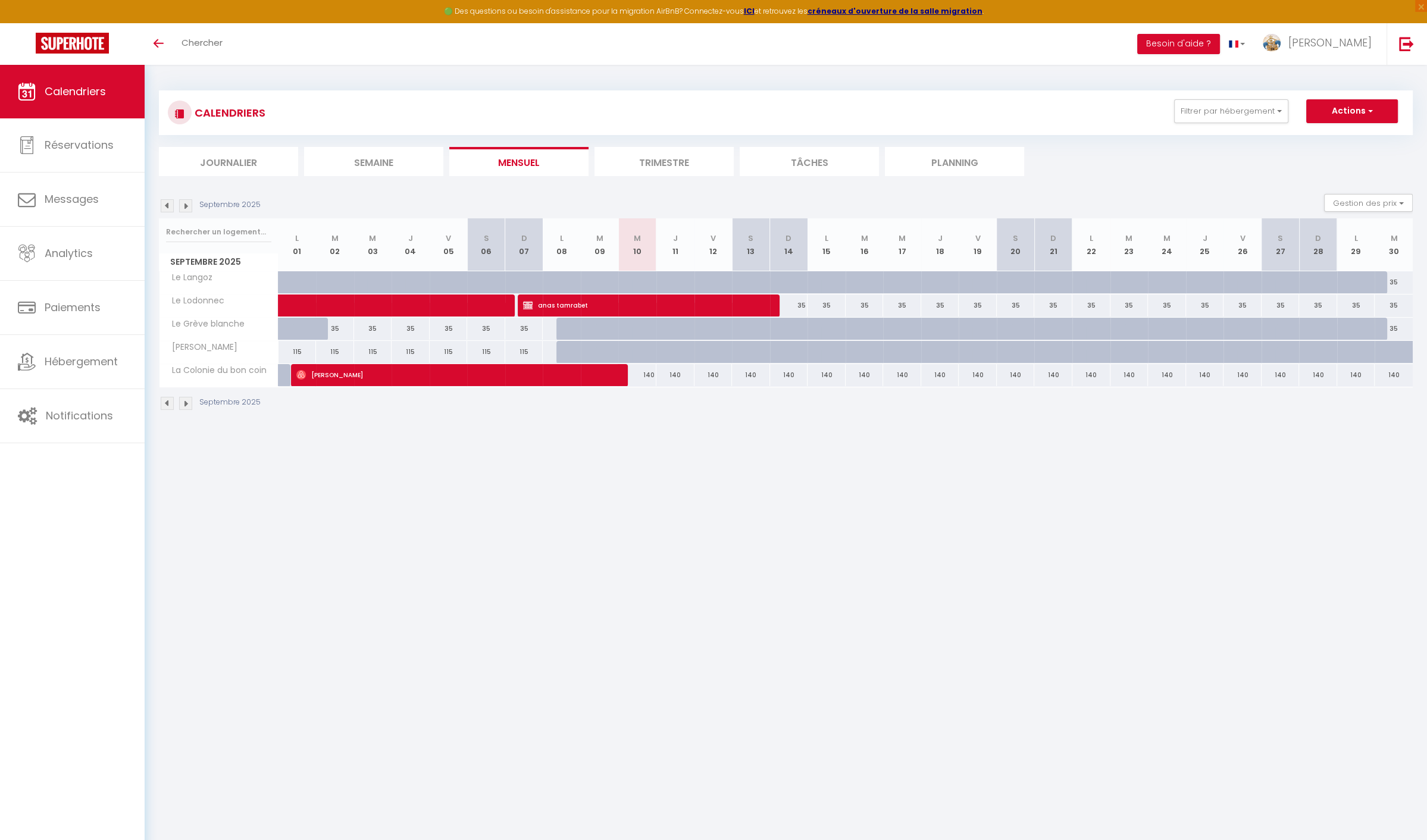
click at [167, 209] on img at bounding box center [167, 205] width 13 height 13
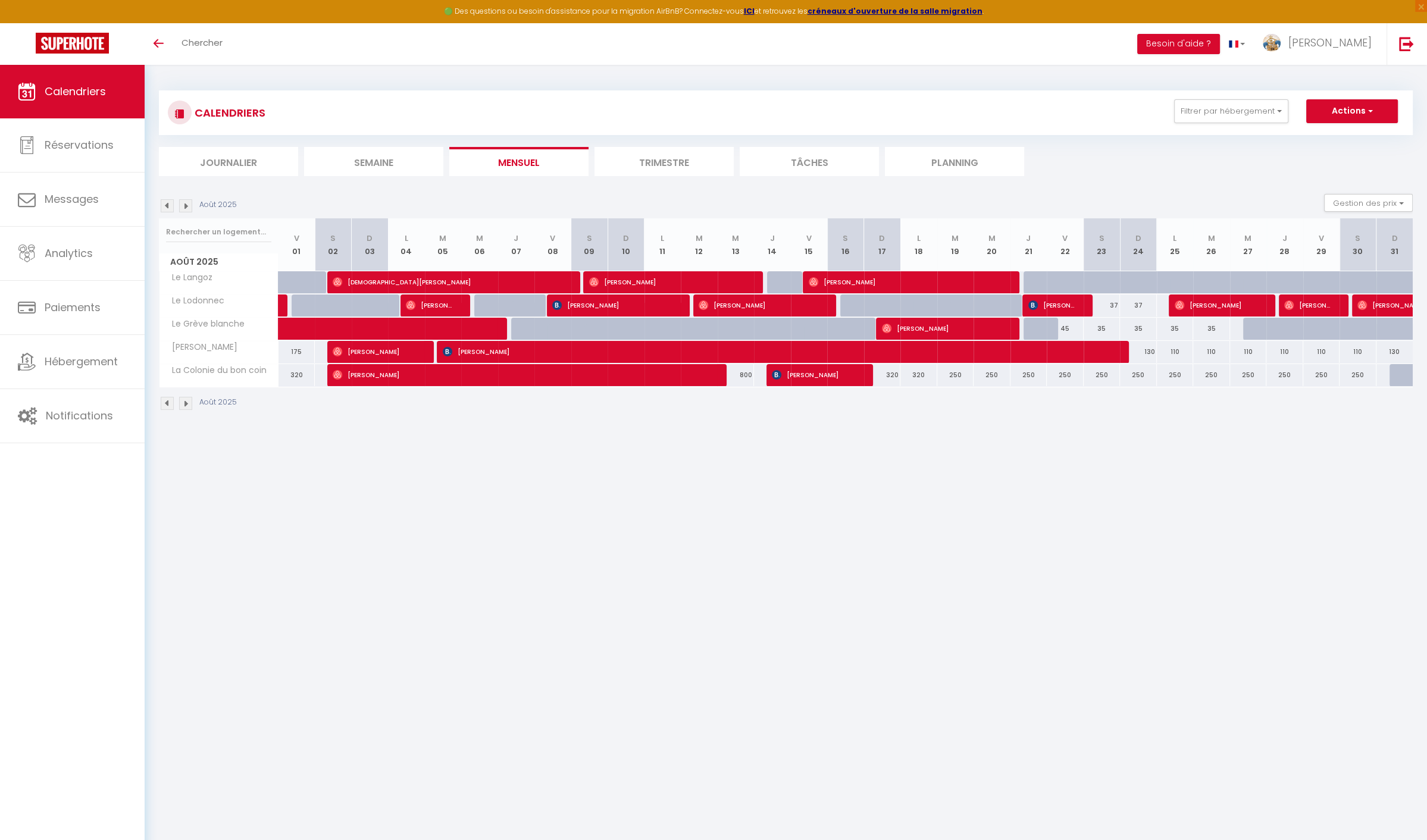
click at [167, 205] on img at bounding box center [167, 205] width 13 height 13
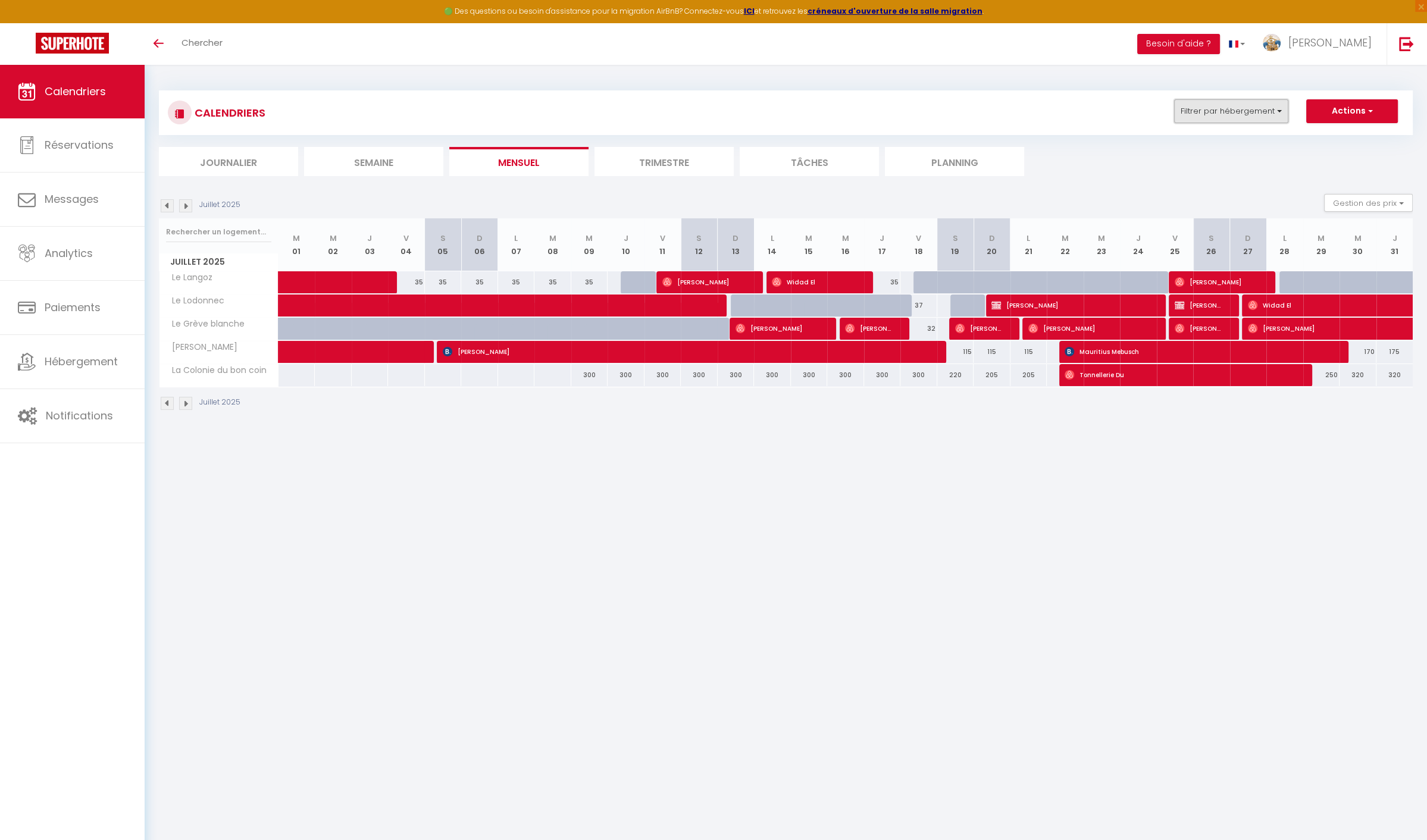
click at [1229, 109] on button "Filtrer par hébergement" at bounding box center [1231, 111] width 114 height 24
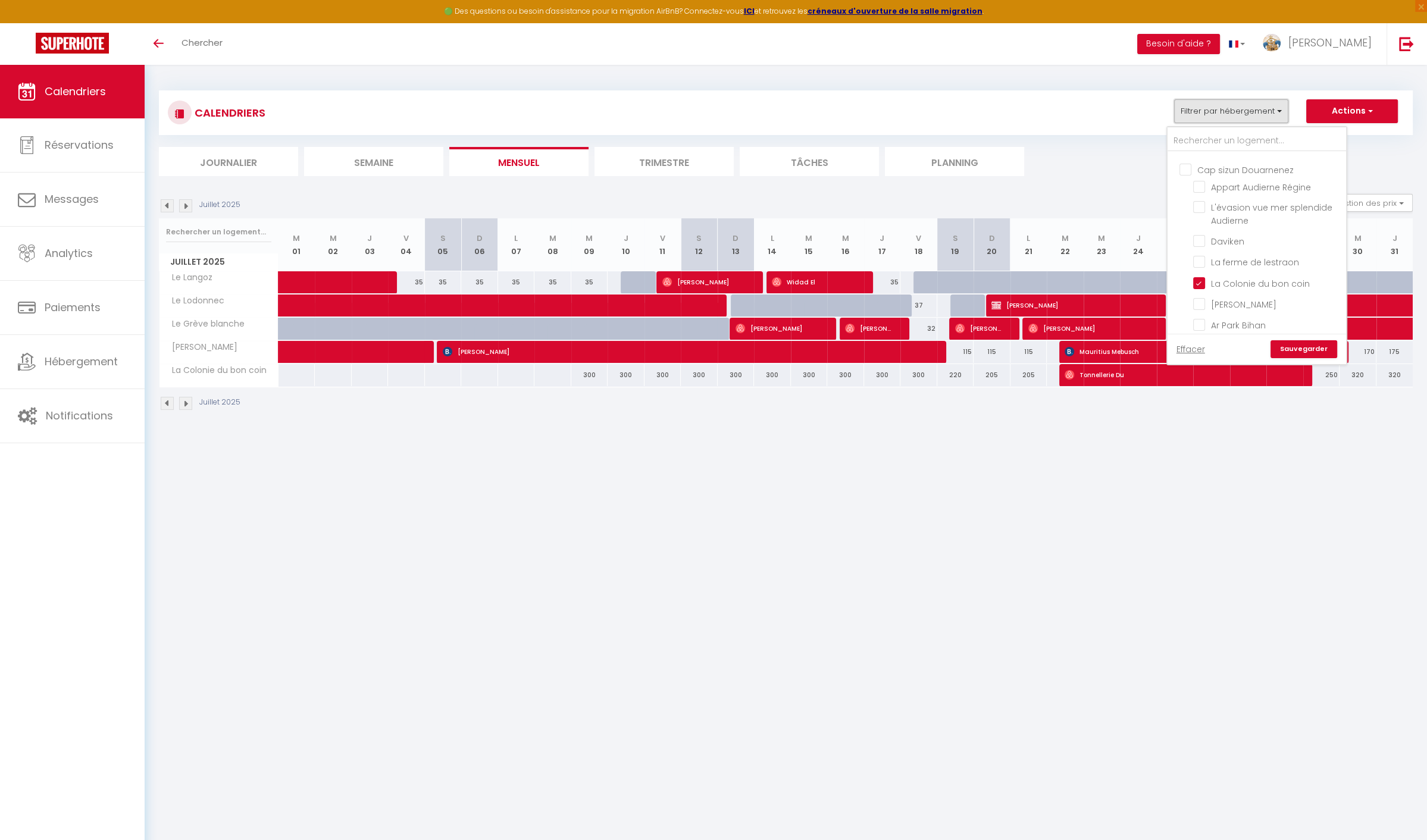
scroll to position [460, 0]
click at [1186, 178] on input "Cap sizun Douarnenez" at bounding box center [1268, 171] width 178 height 12
checkbox input "true"
checkbox input "false"
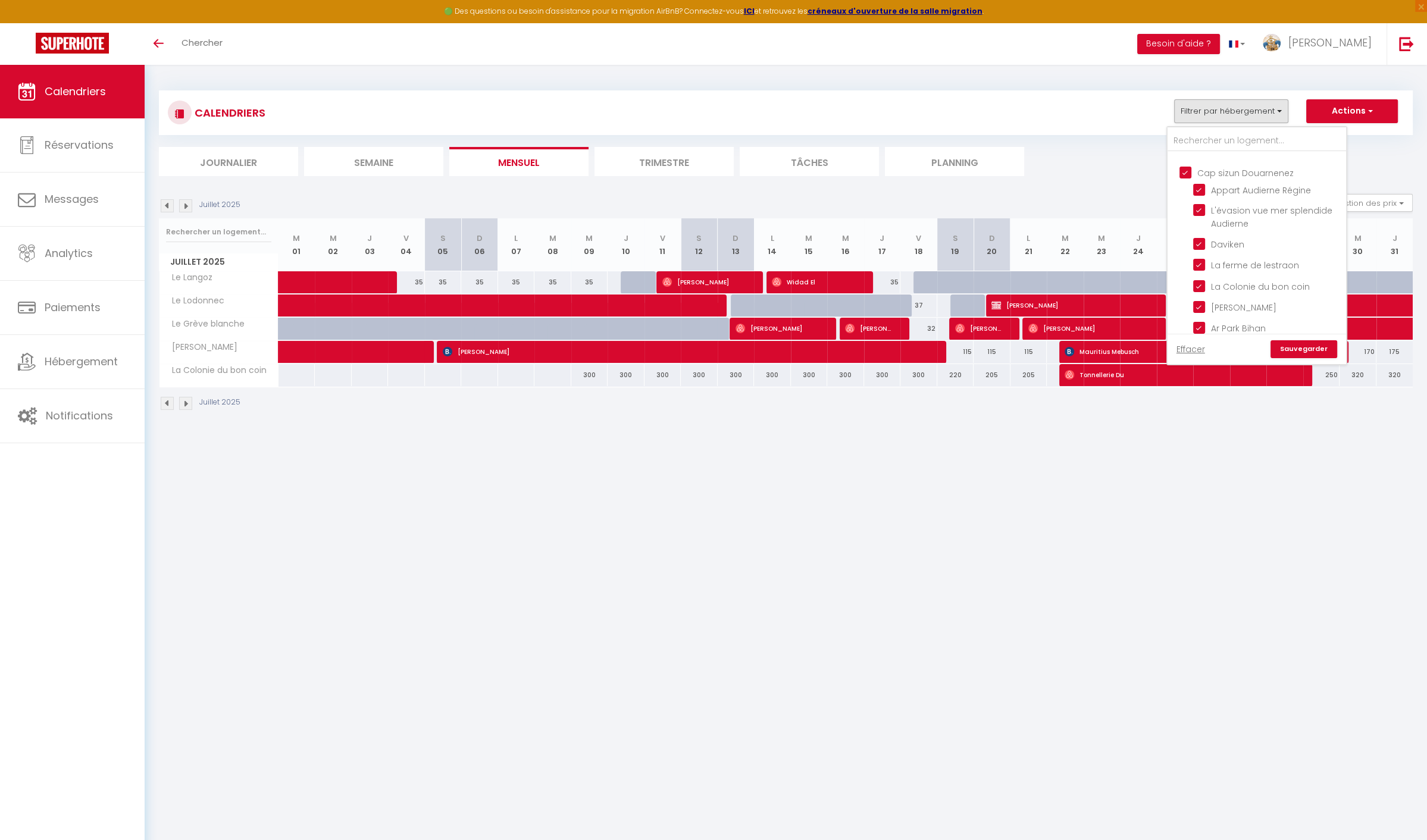
checkbox input "false"
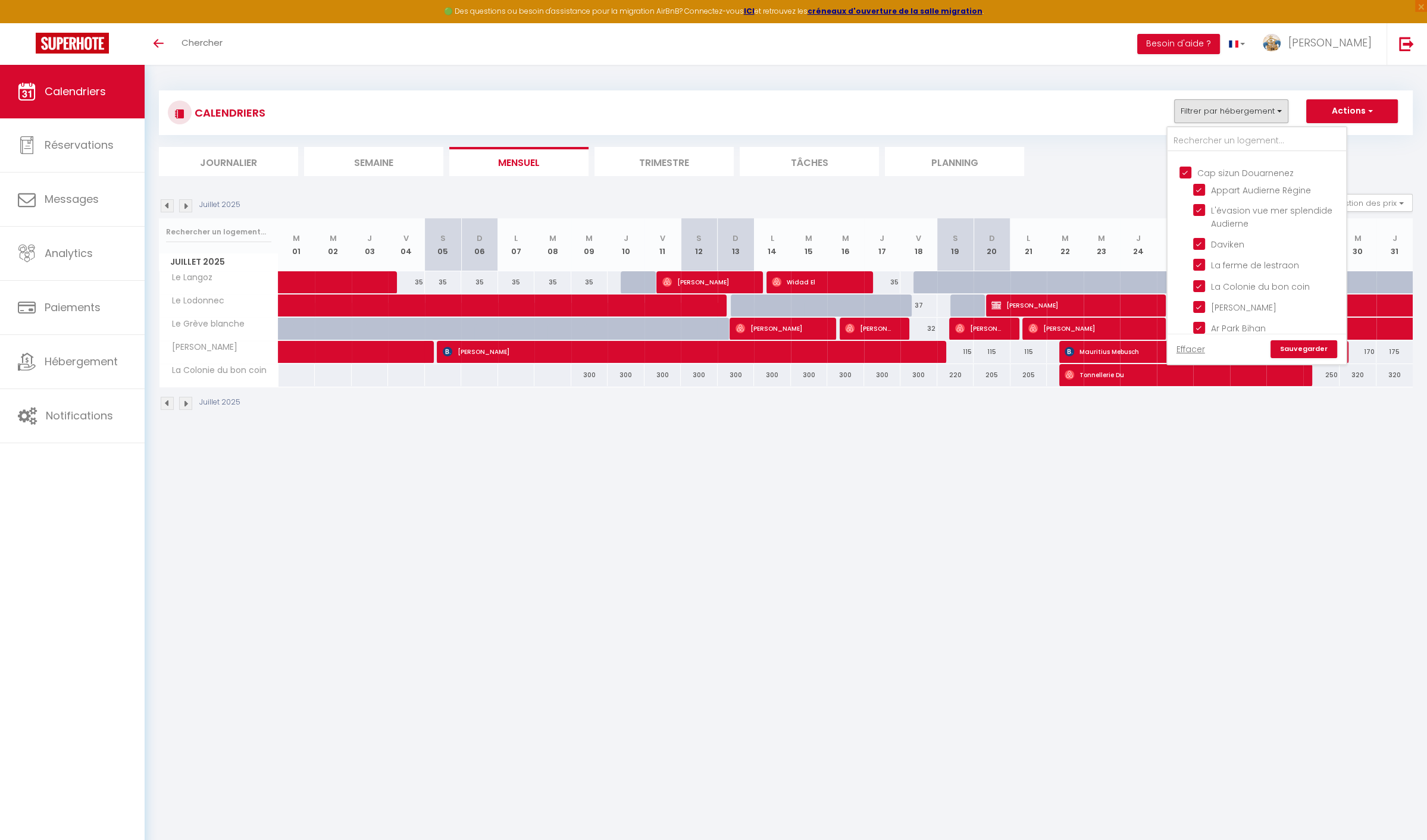
checkbox input "false"
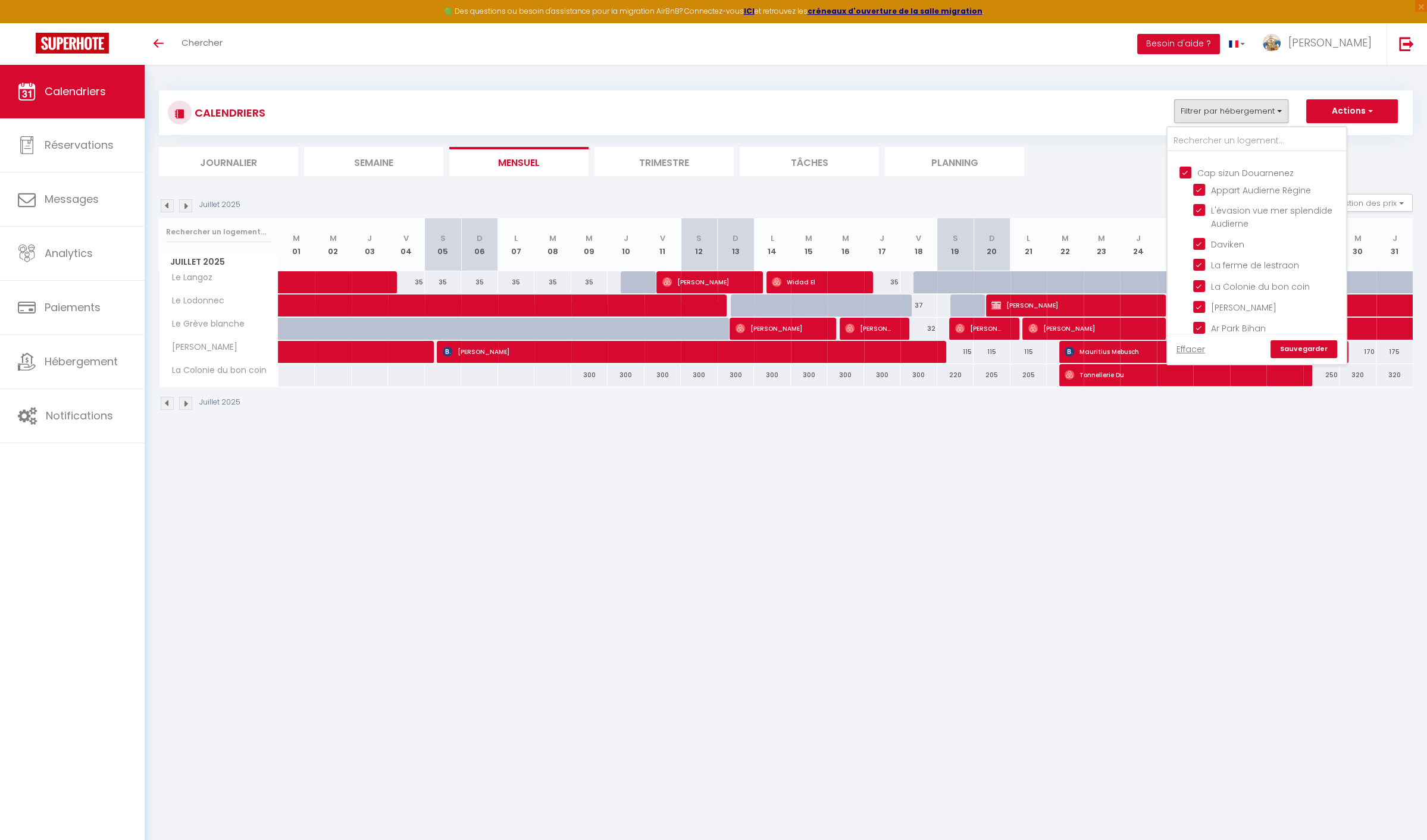
checkbox input "false"
checkbox input "true"
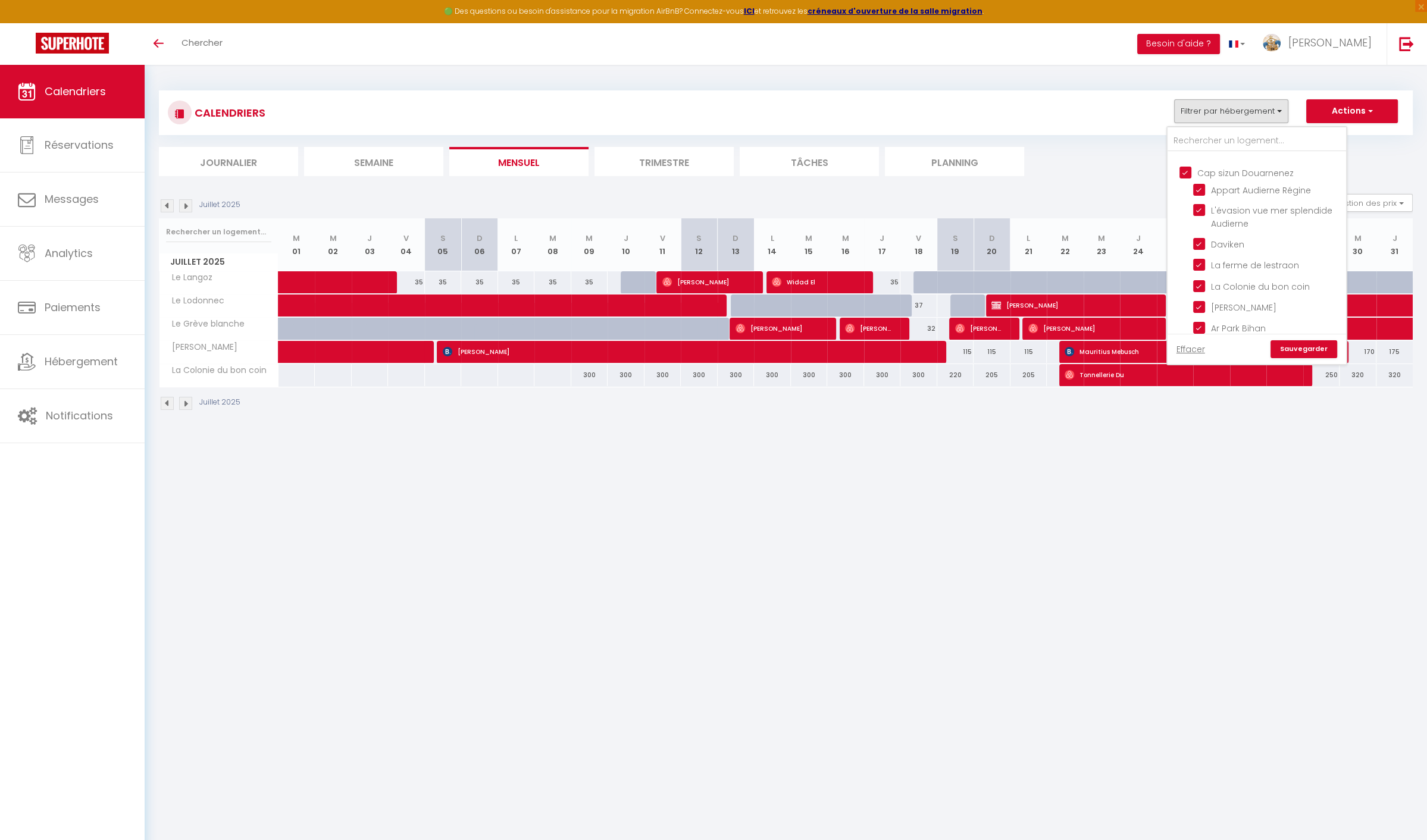
checkbox input "true"
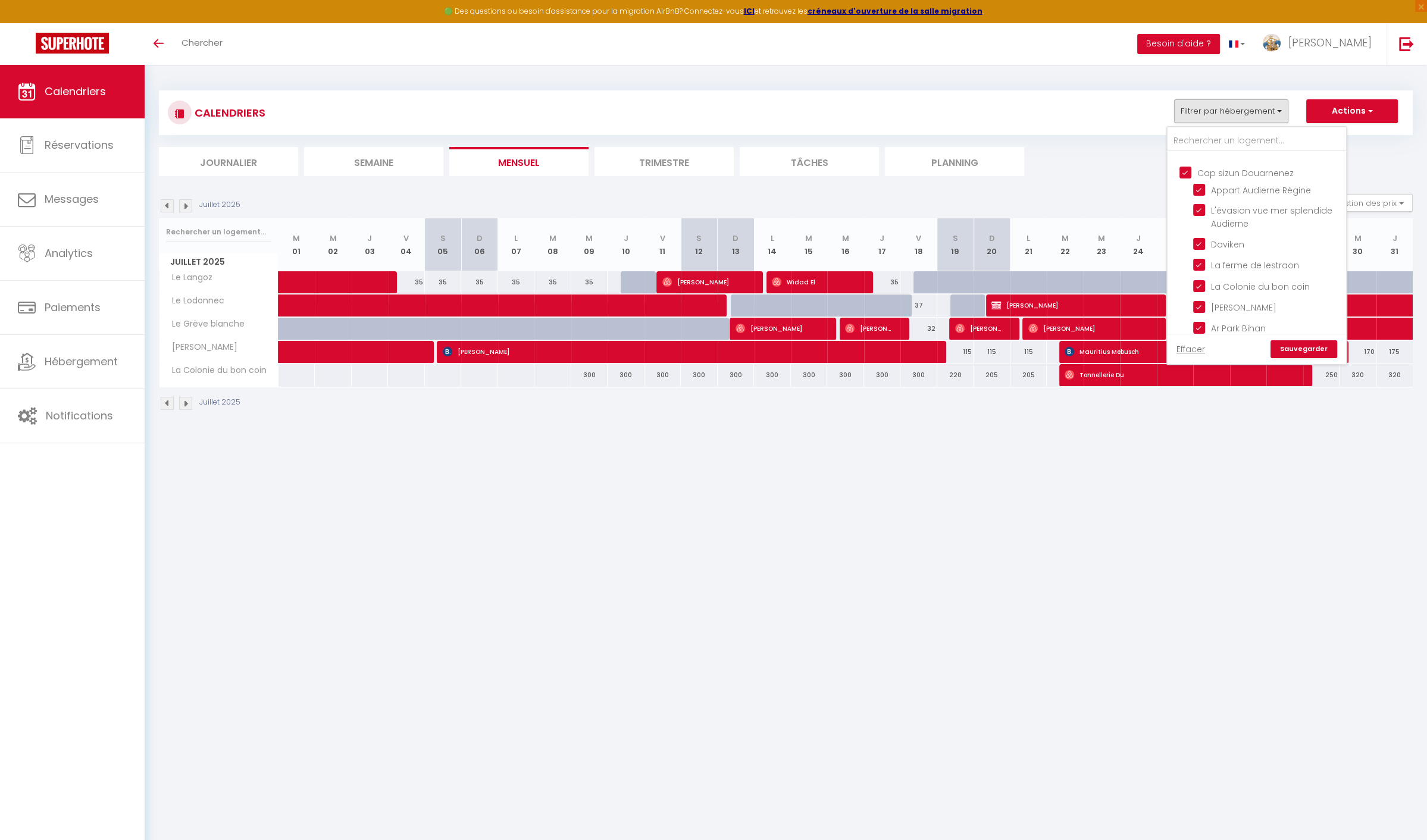
checkbox input "false"
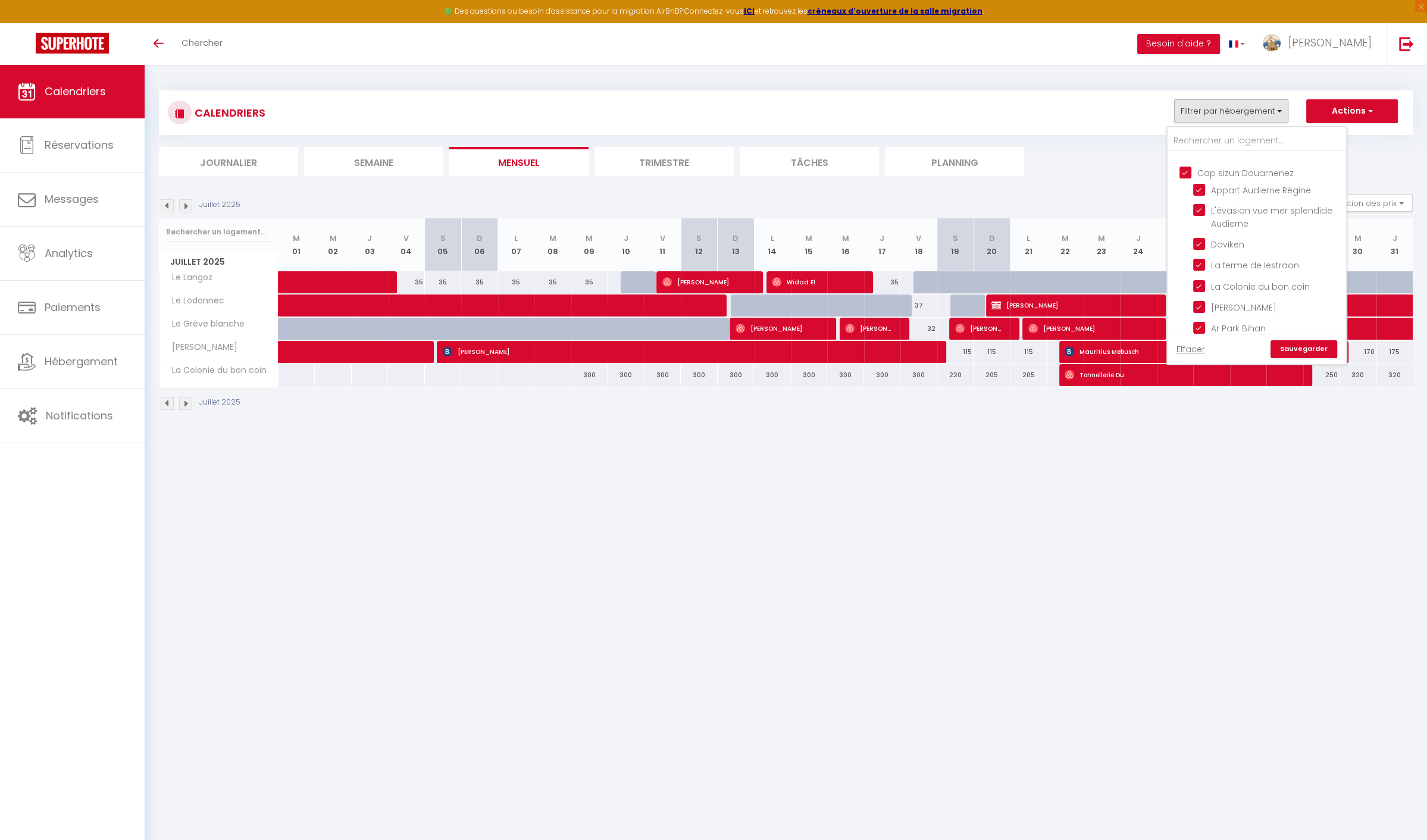
checkbox input "false"
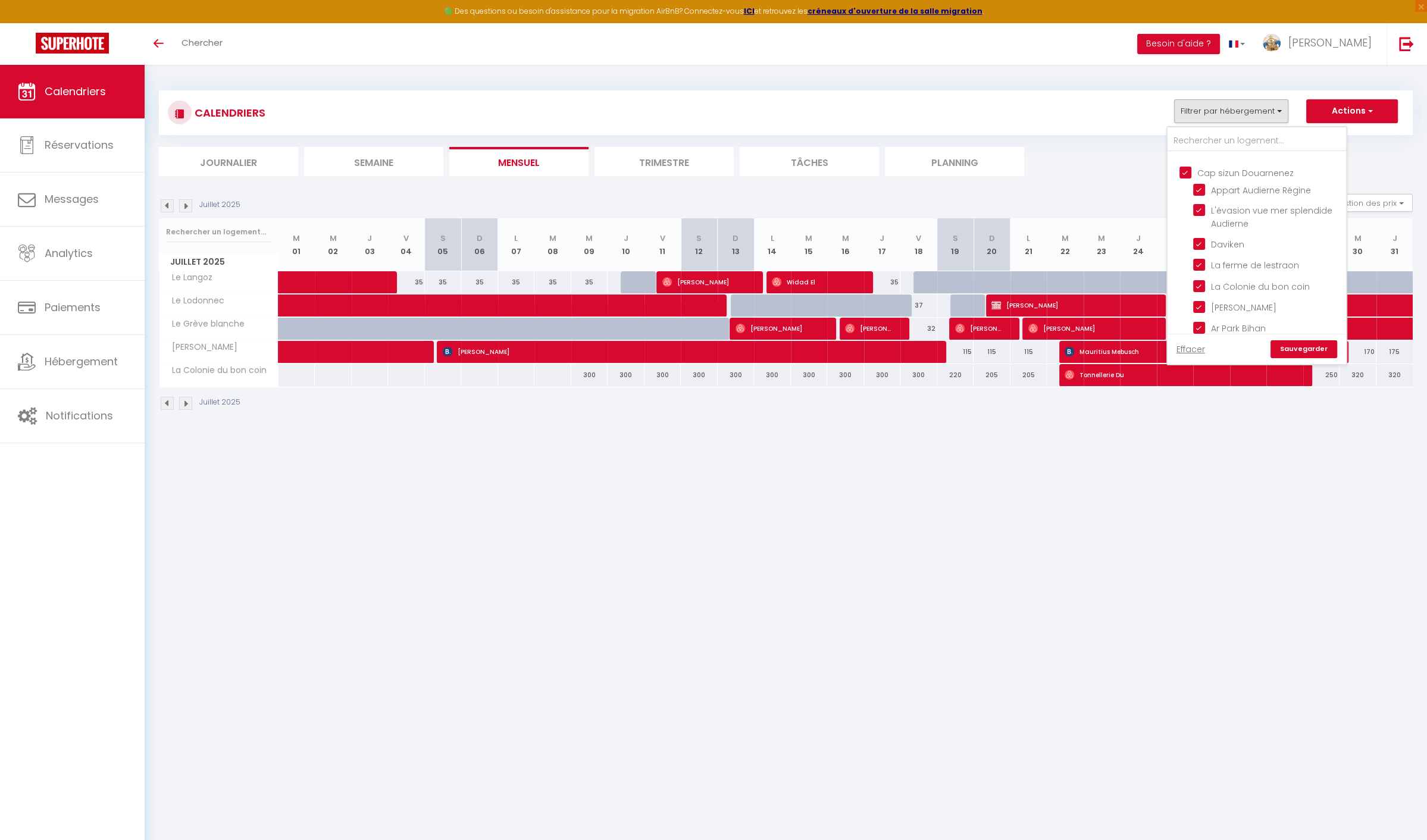
checkbox input "false"
click at [1187, 178] on input "Cap sizun Douarnenez" at bounding box center [1268, 171] width 178 height 12
checkbox input "false"
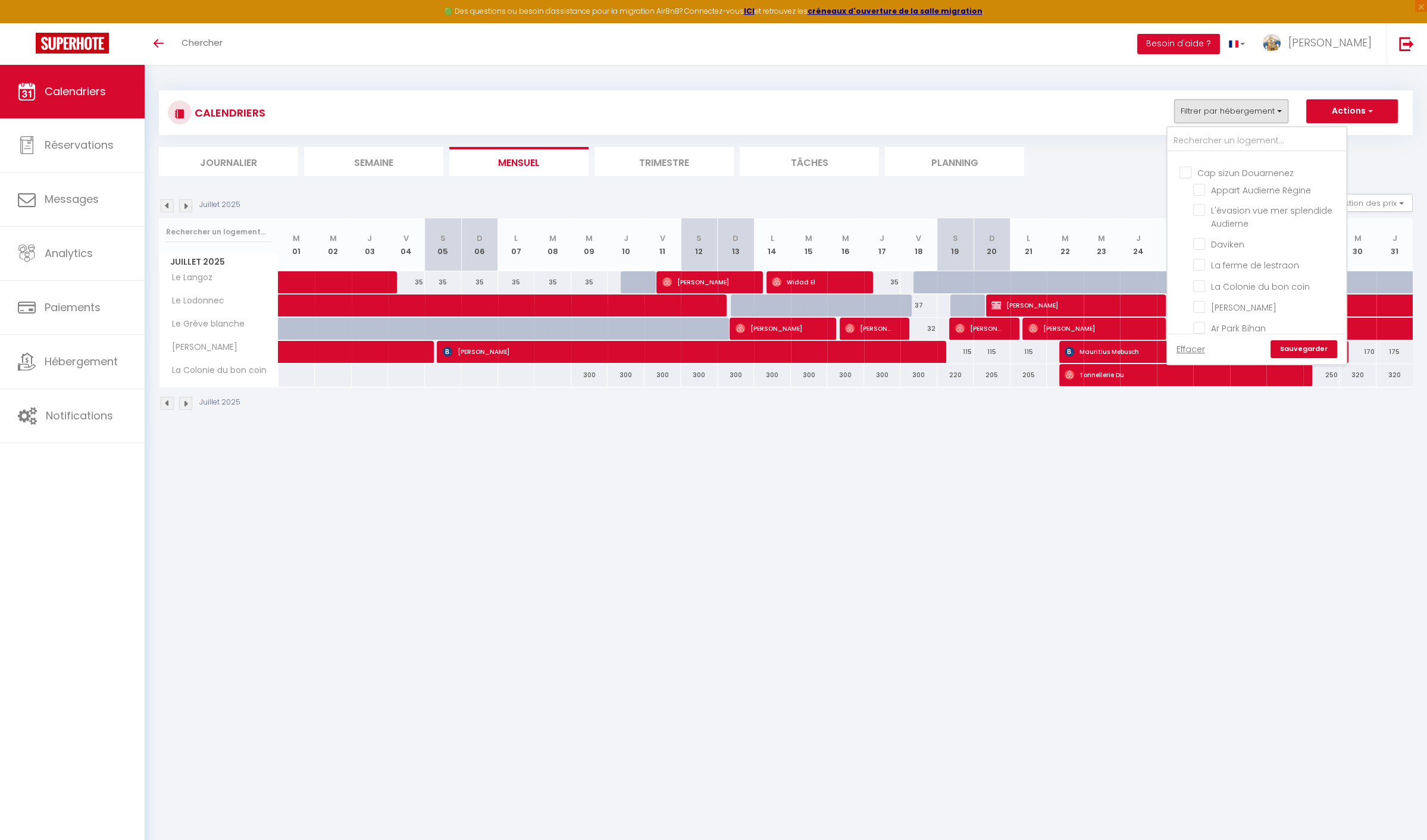
checkbox input "false"
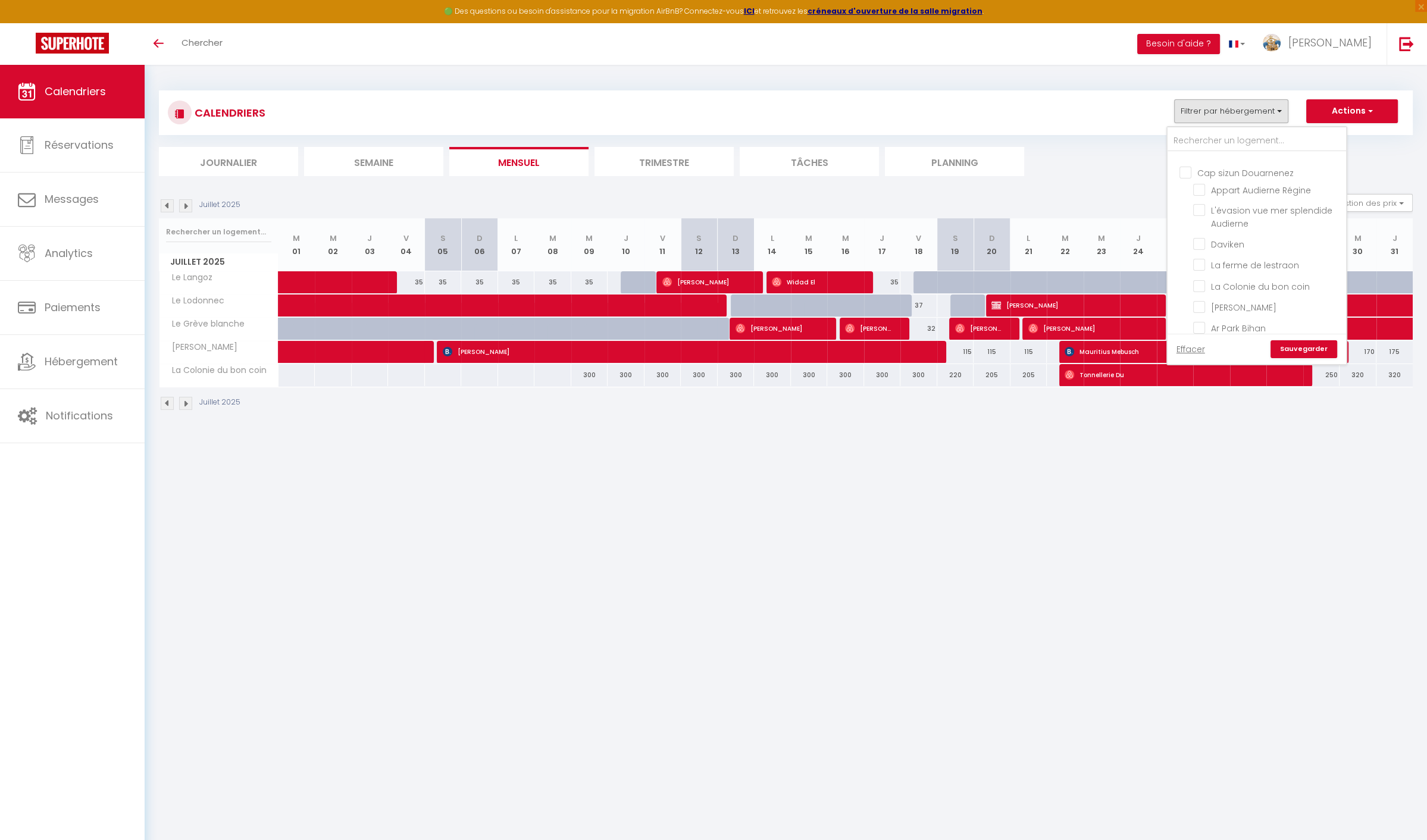
checkbox input "false"
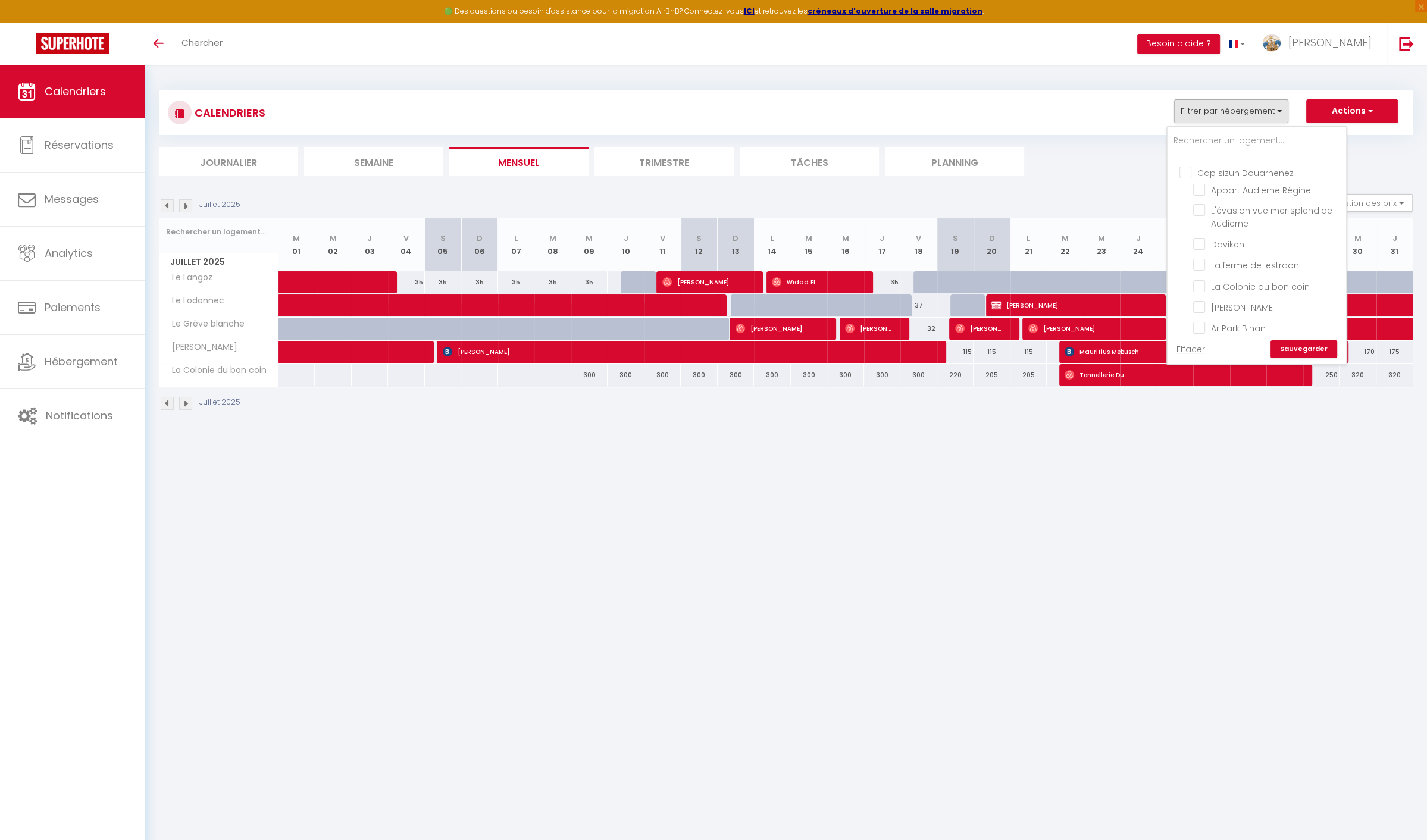
checkbox input "false"
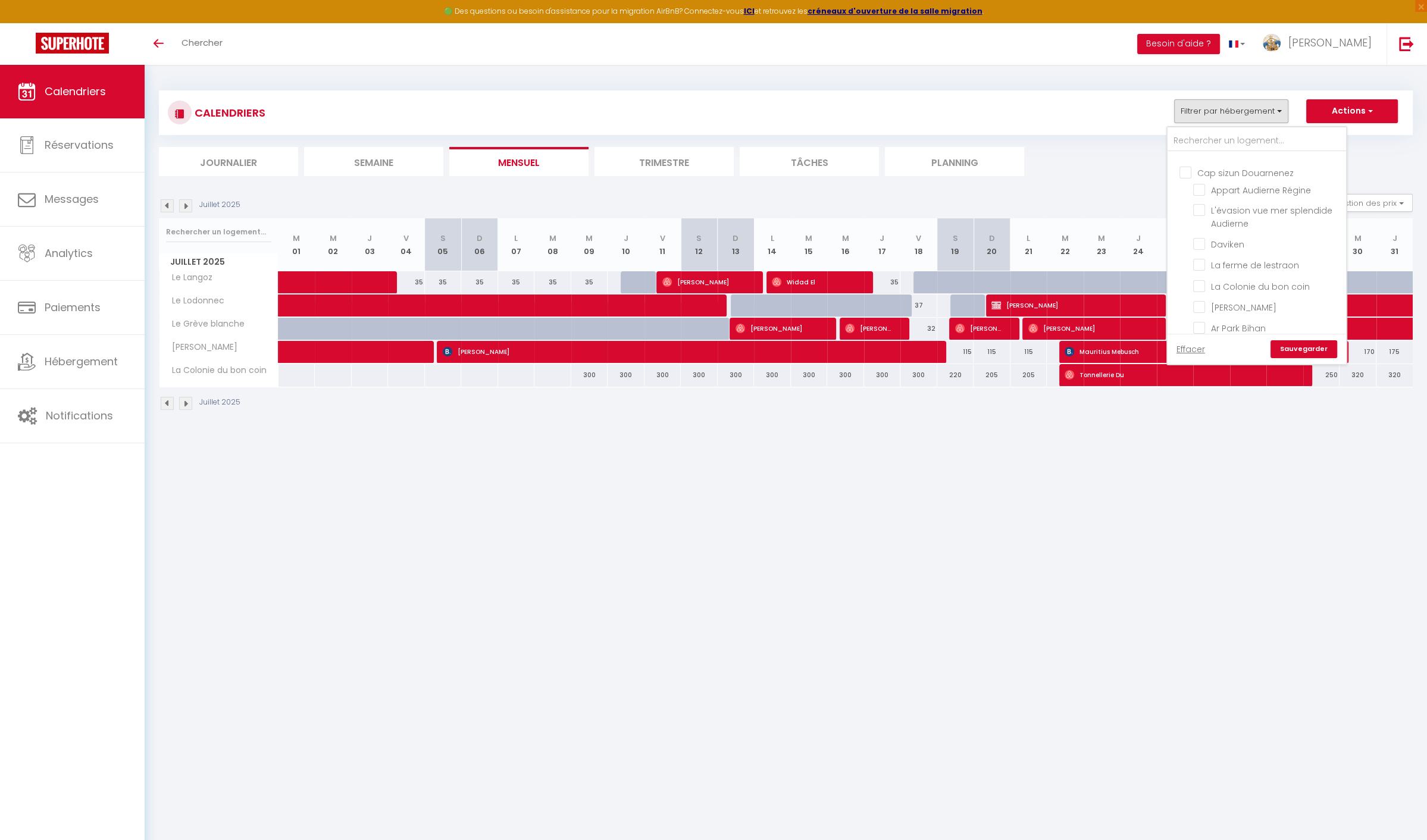
checkbox input "false"
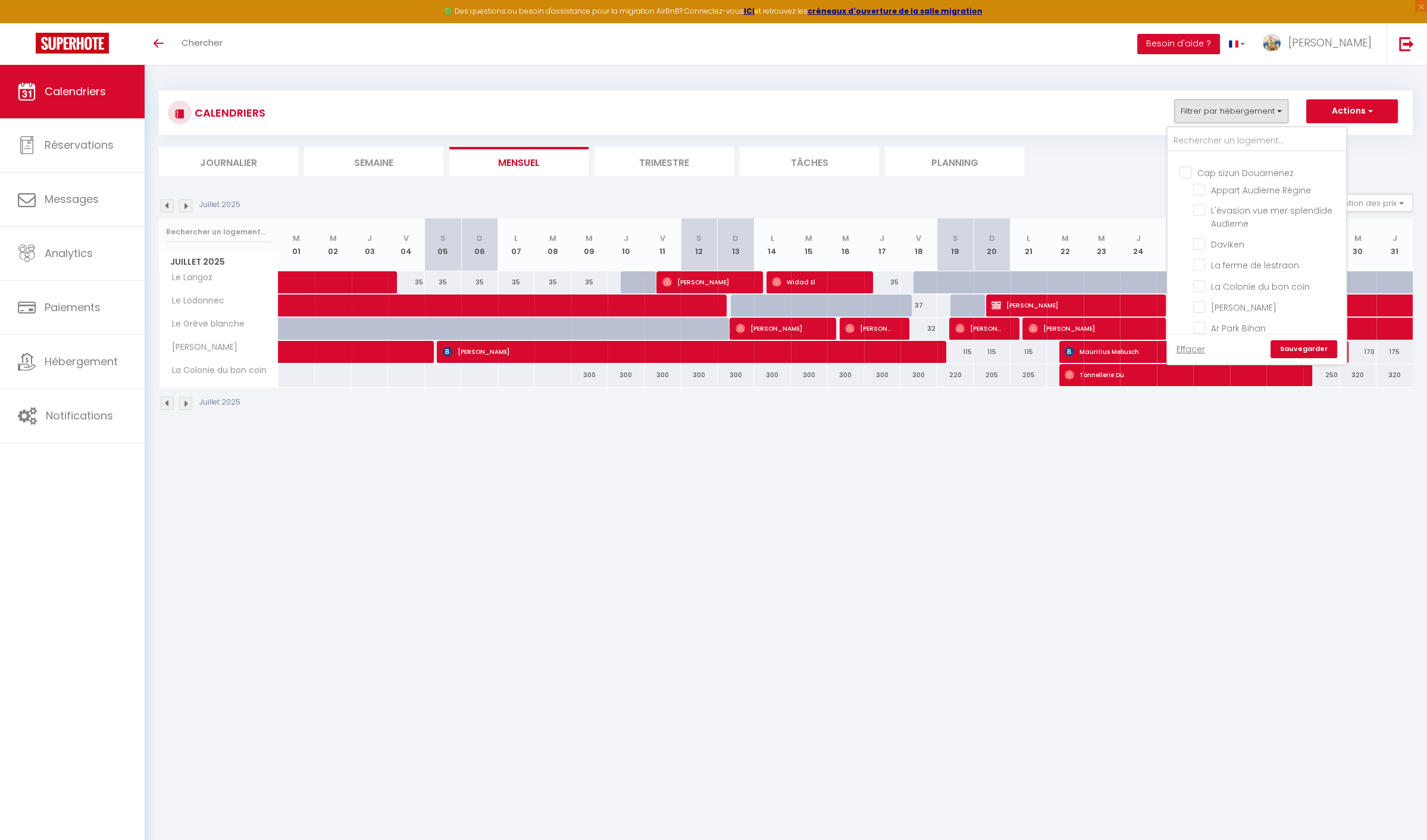
checkbox input "false"
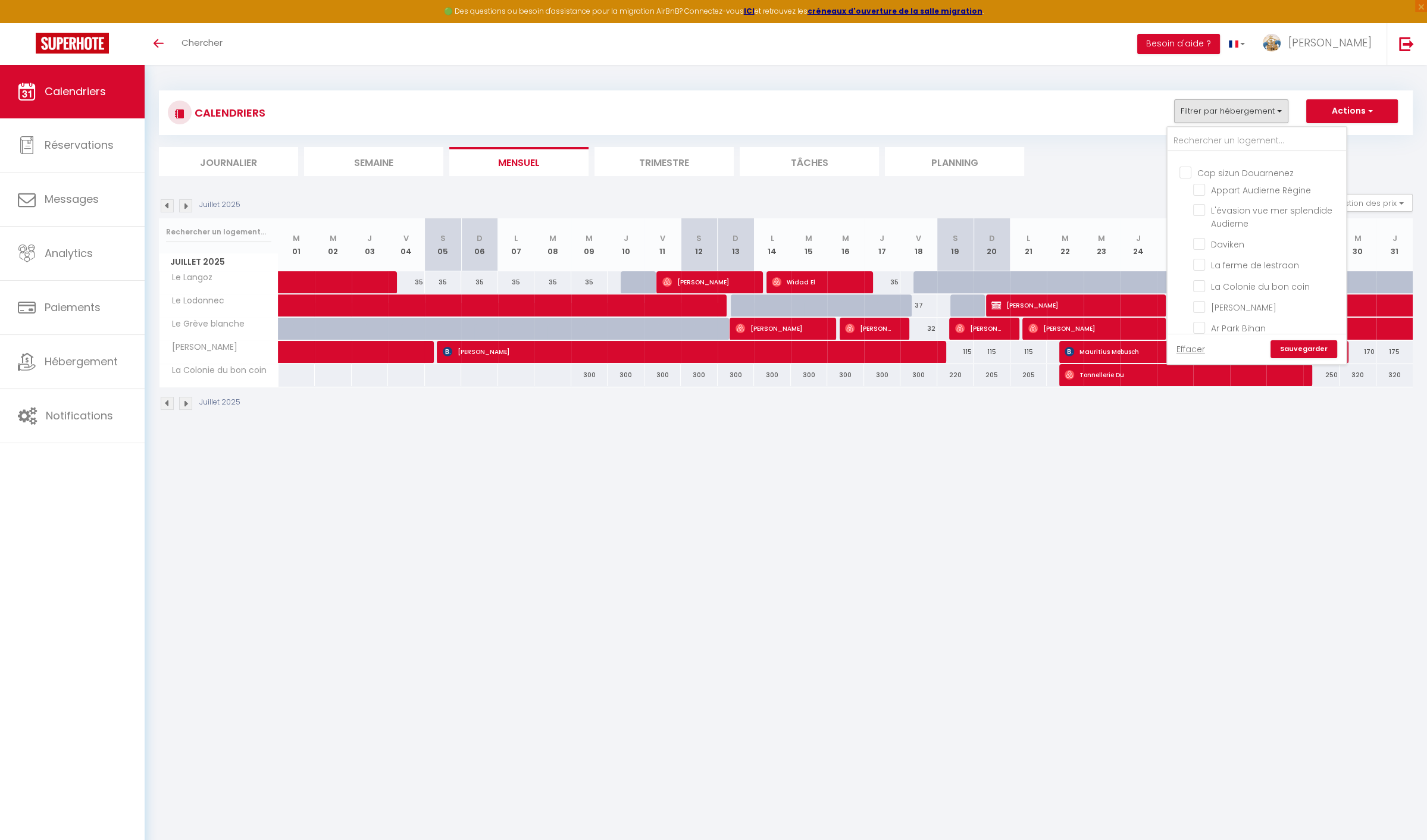
checkbox input "false"
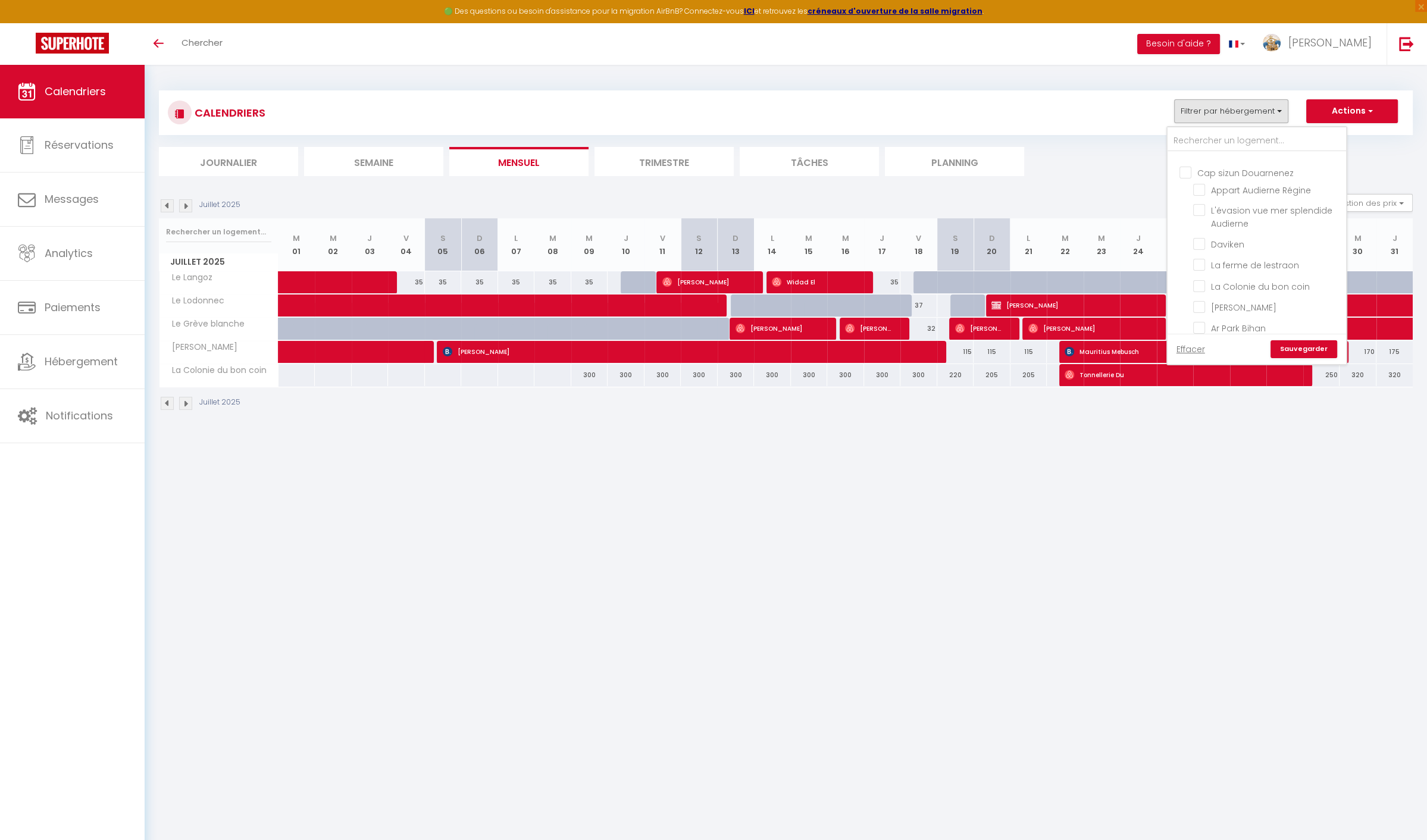
checkbox input "false"
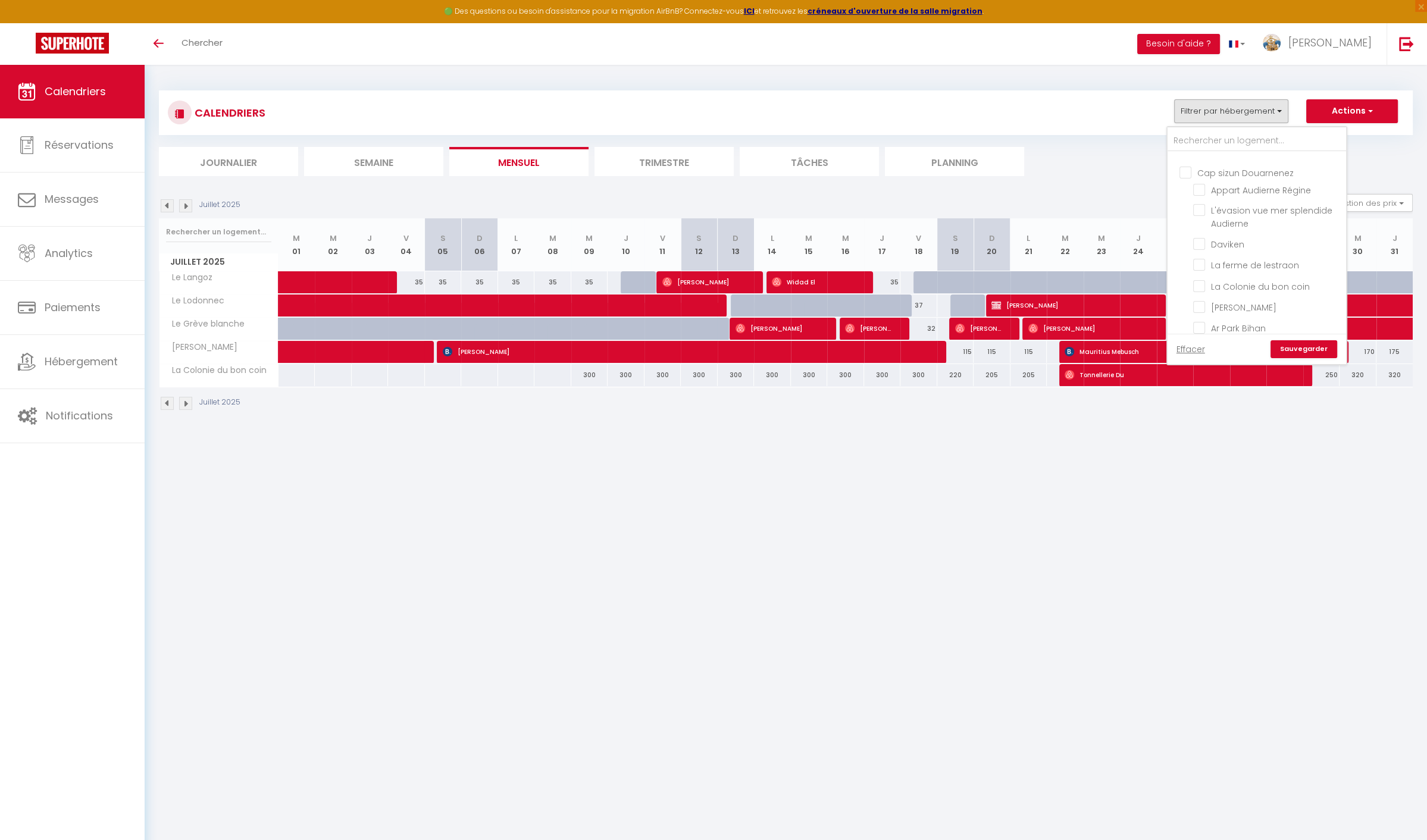
checkbox input "false"
click at [1197, 290] on input "Cornouaille Quimper" at bounding box center [1268, 284] width 178 height 12
checkbox input "true"
checkbox input "false"
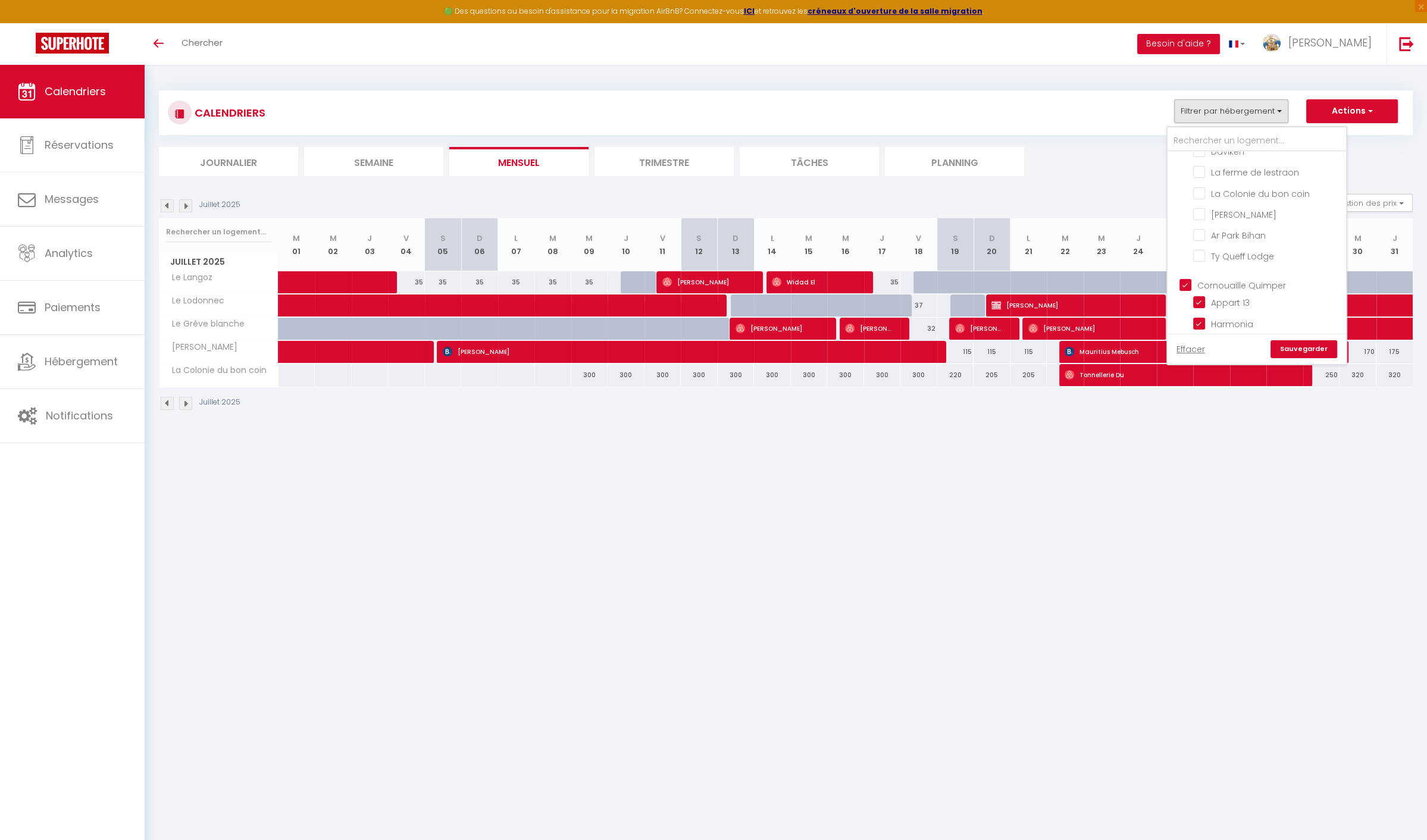
checkbox input "false"
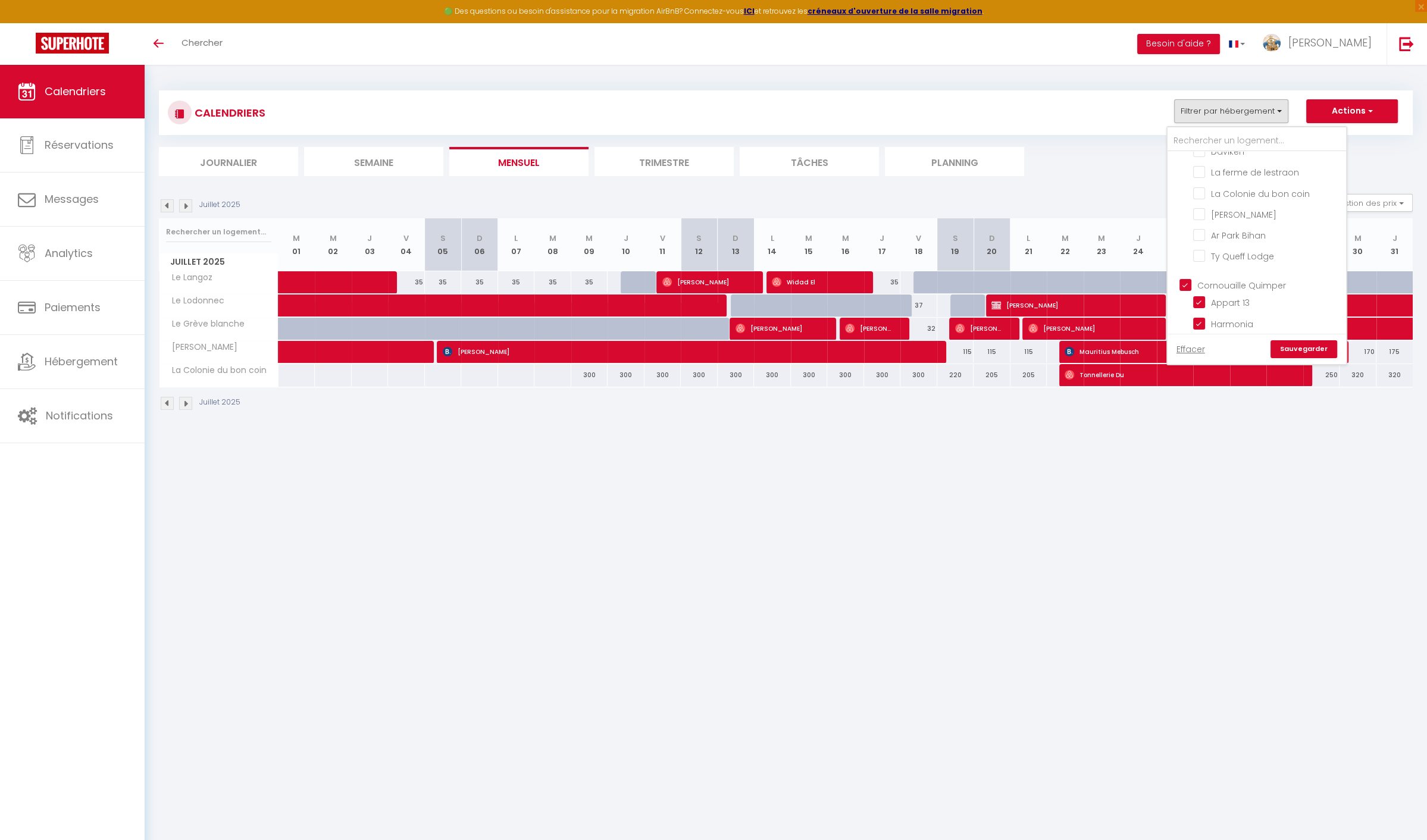
checkbox input "false"
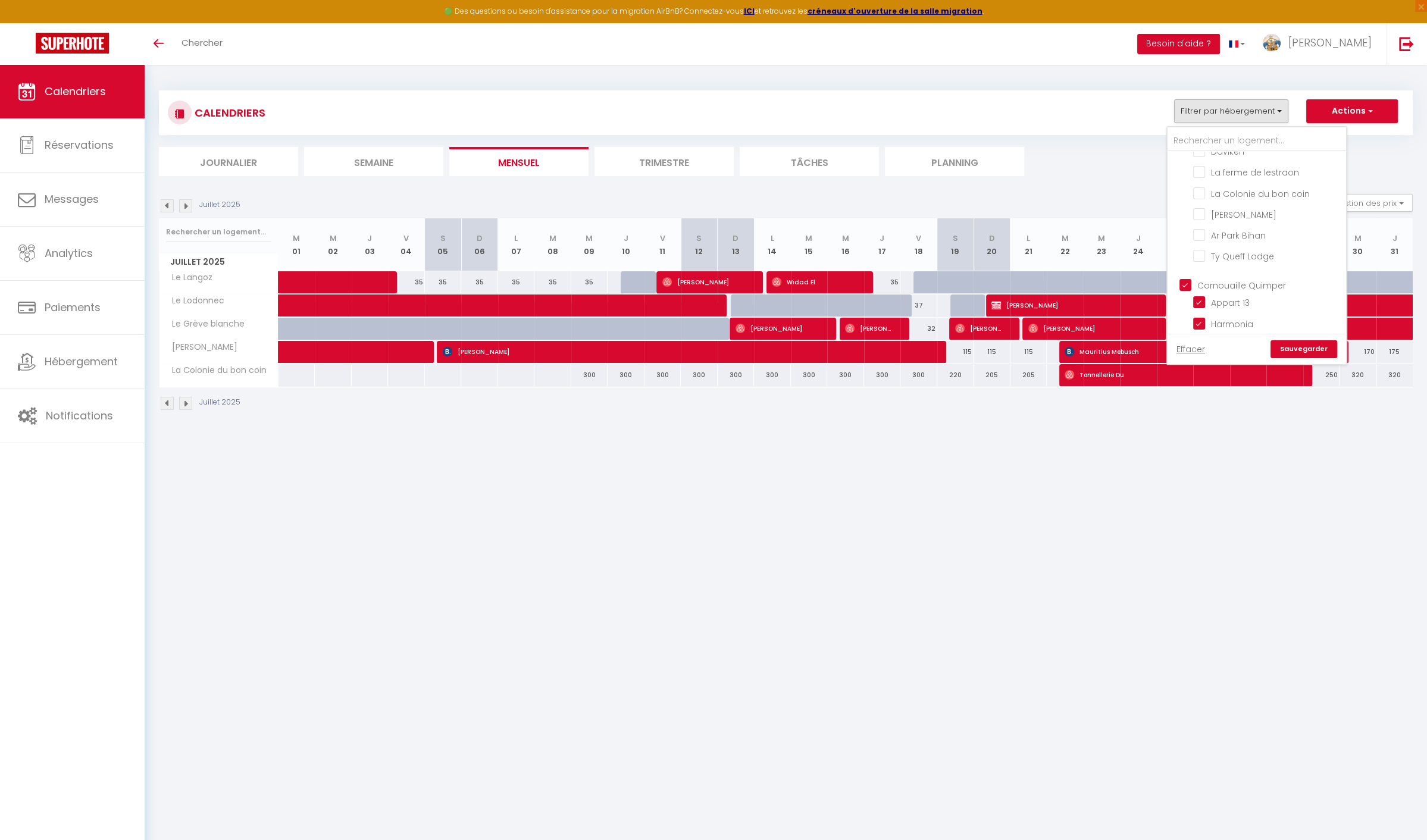
checkbox input "false"
click at [1196, 290] on input "Cornouaille Quimper" at bounding box center [1268, 284] width 178 height 12
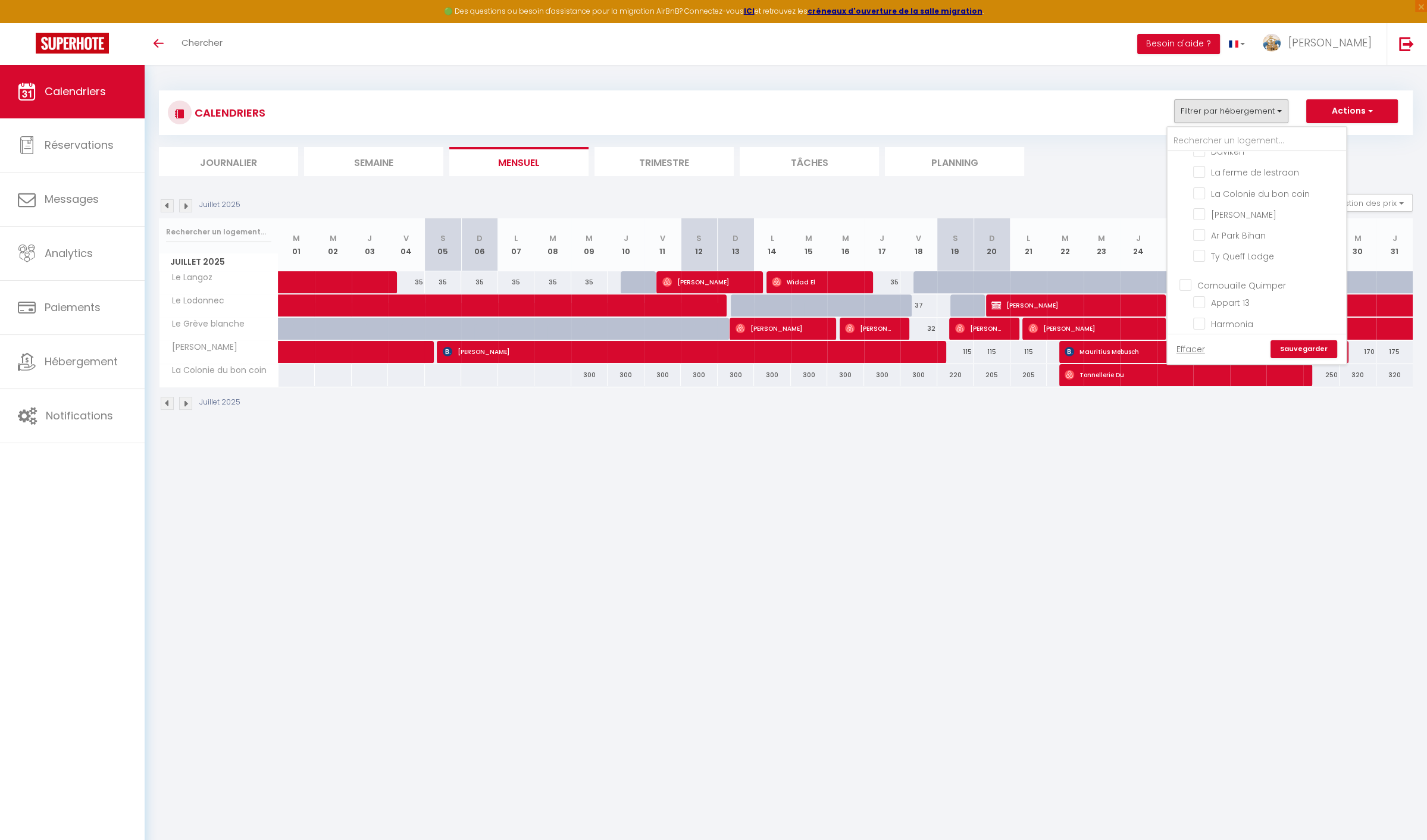
click at [1196, 290] on input "Cornouaille Quimper" at bounding box center [1268, 284] width 178 height 12
click at [1231, 289] on input "Cornouaille Quimper" at bounding box center [1268, 284] width 178 height 12
click at [1303, 352] on link "Sauvegarder" at bounding box center [1304, 349] width 67 height 18
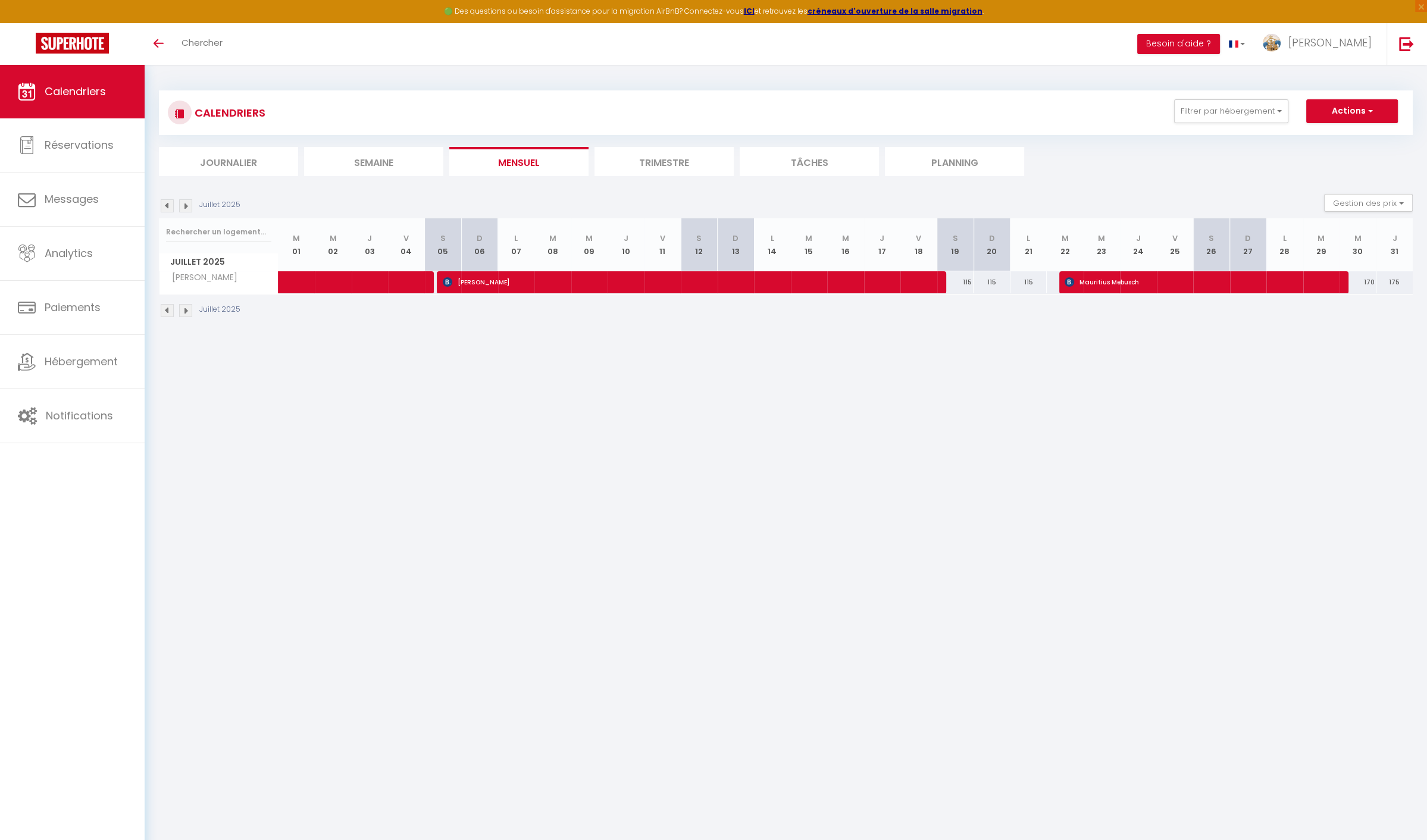
click at [182, 205] on img at bounding box center [185, 205] width 13 height 13
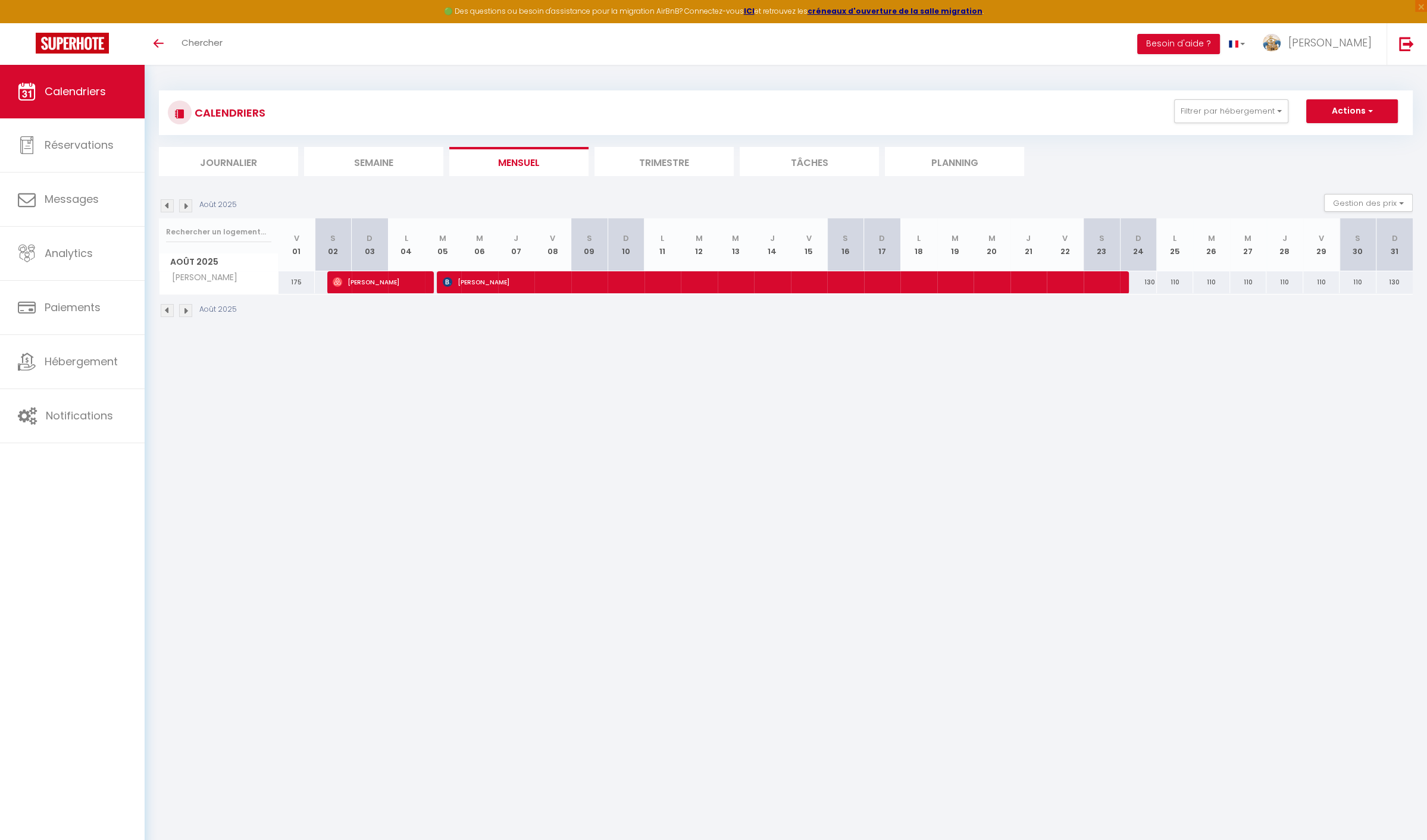
click at [185, 205] on img at bounding box center [185, 205] width 13 height 13
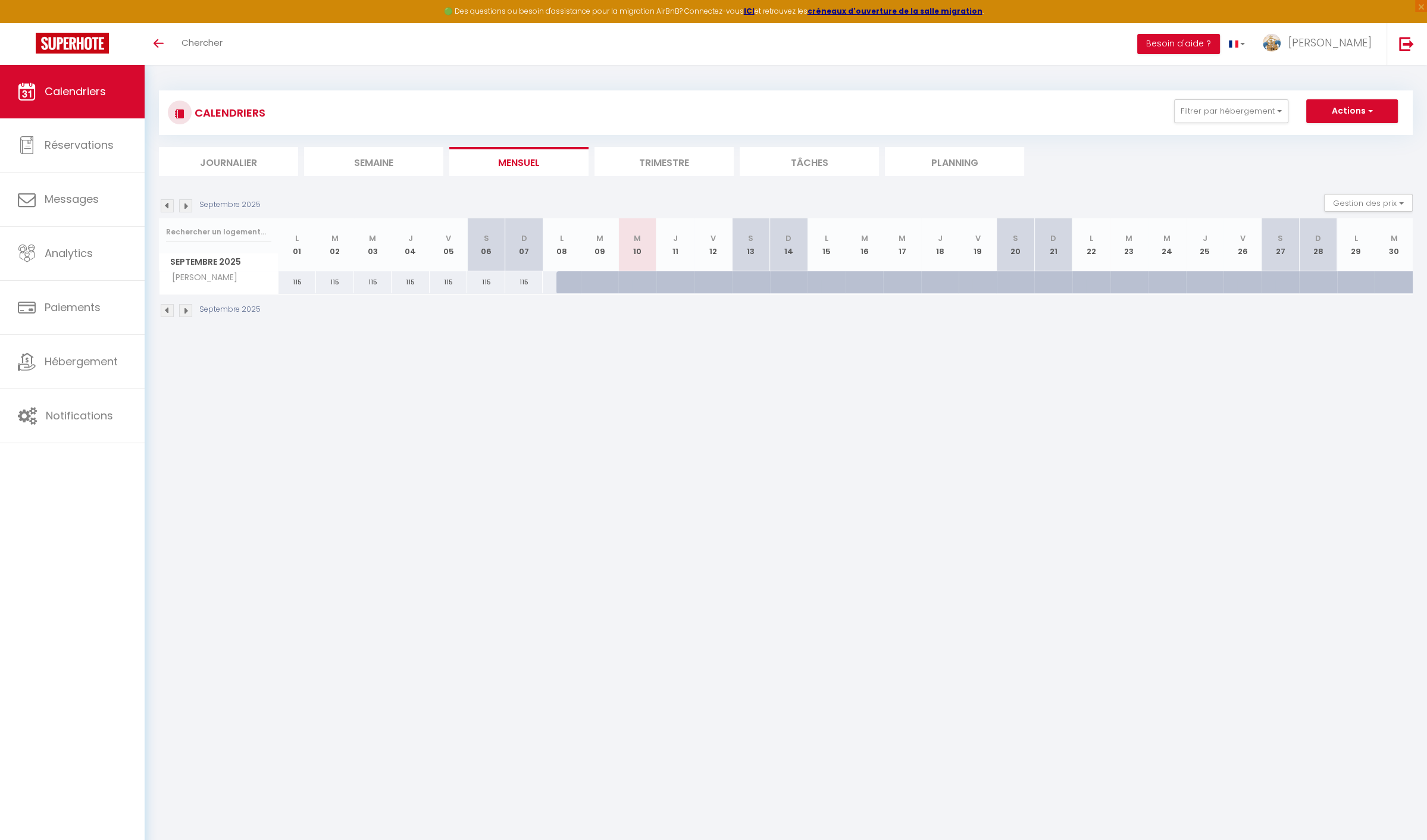
click at [163, 205] on img at bounding box center [167, 205] width 13 height 13
